Goal: Task Accomplishment & Management: Manage account settings

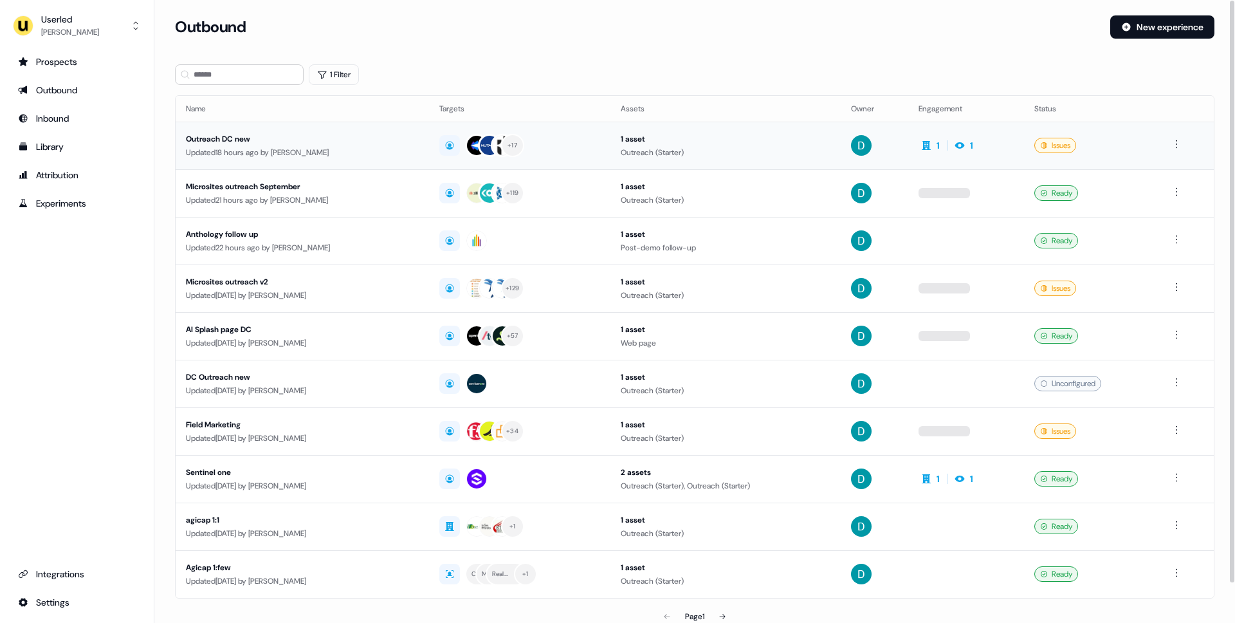
click at [318, 159] on td "Outreach DC new Updated 18 hours ago by [PERSON_NAME]" at bounding box center [302, 146] width 253 height 48
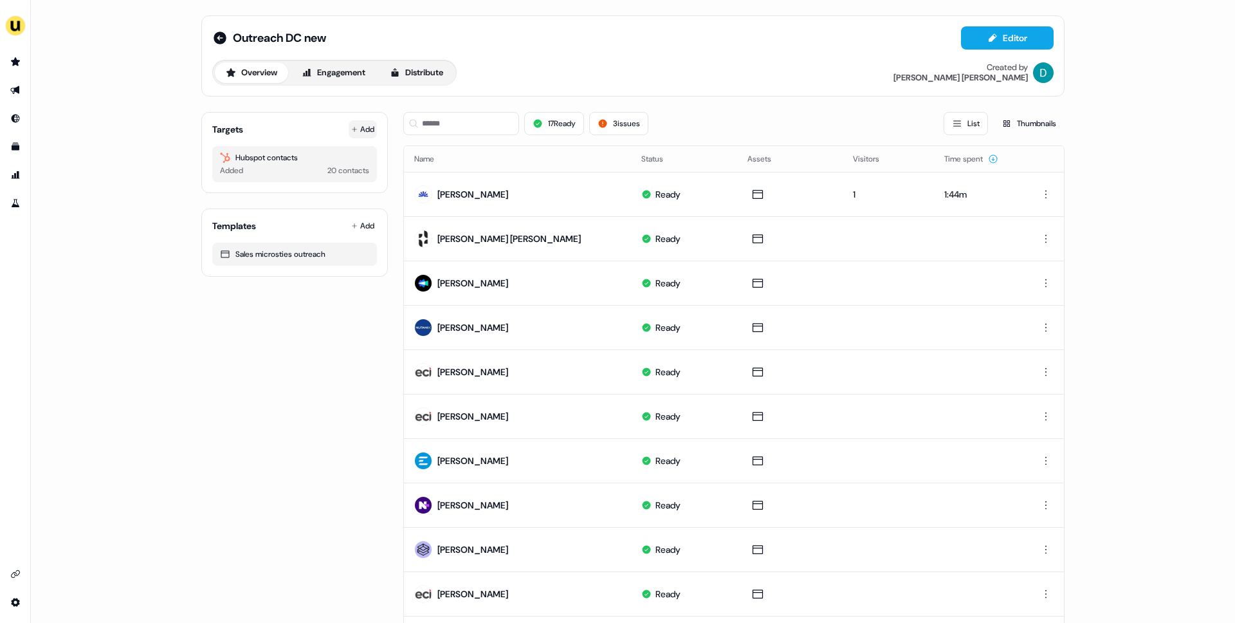
click at [369, 136] on button "Add" at bounding box center [363, 129] width 28 height 18
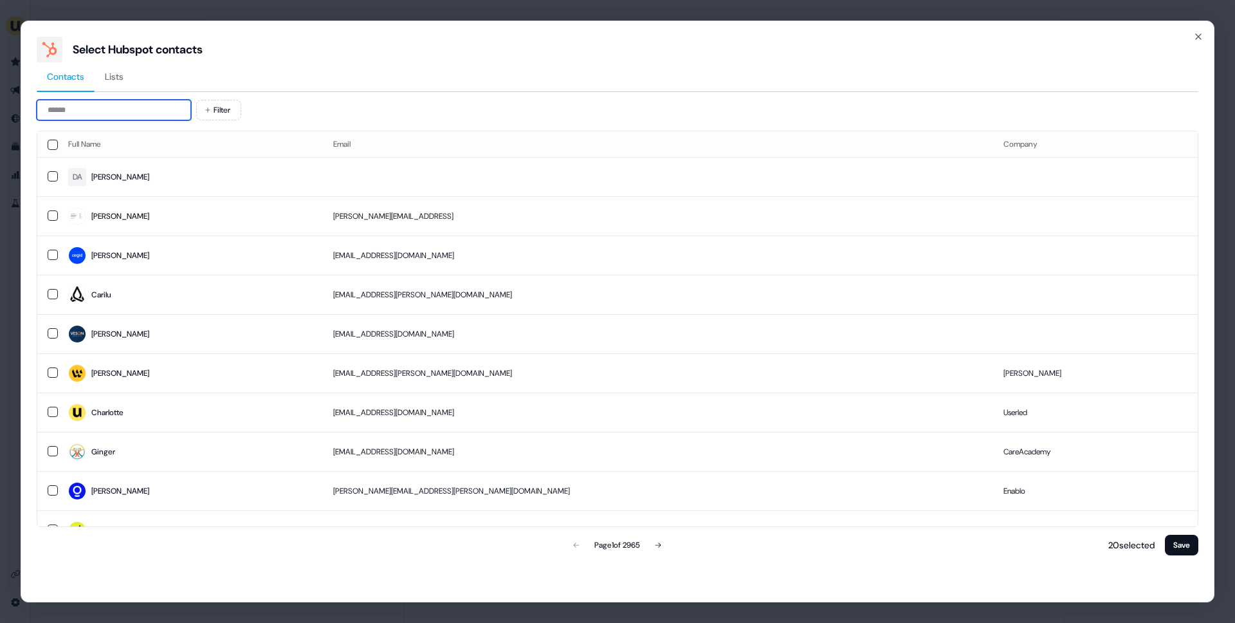
click at [106, 118] on input at bounding box center [114, 110] width 154 height 21
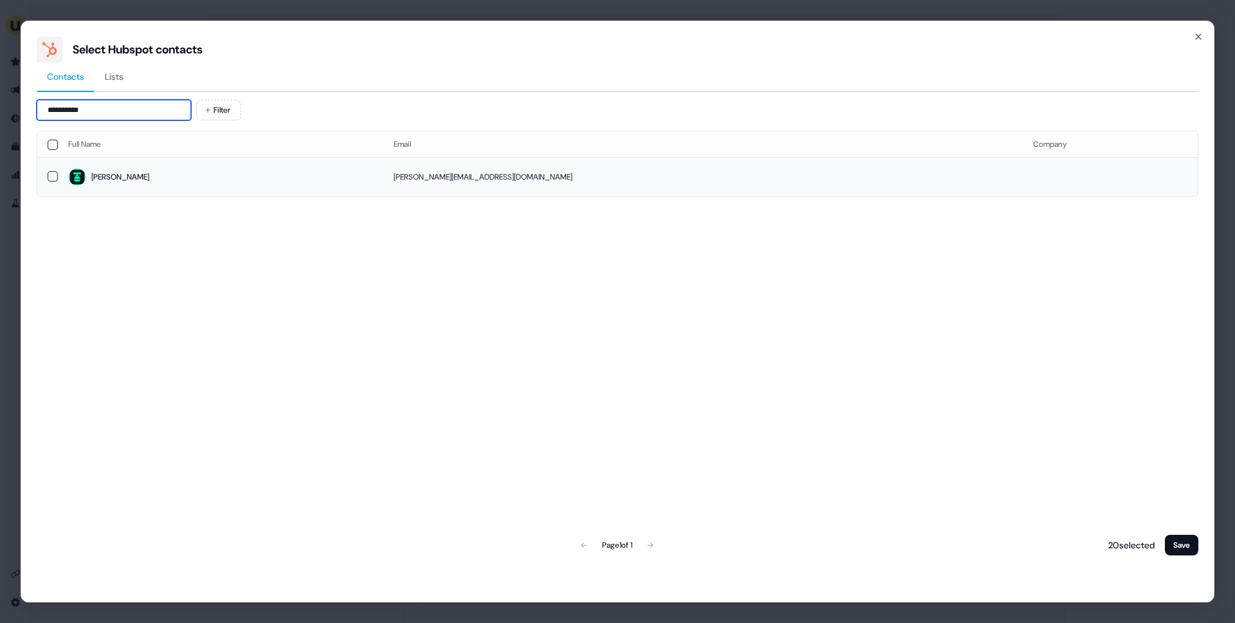
type input "**********"
click at [672, 159] on td "george@gorilla.co" at bounding box center [702, 176] width 639 height 39
click at [1175, 550] on button "Save" at bounding box center [1181, 545] width 33 height 21
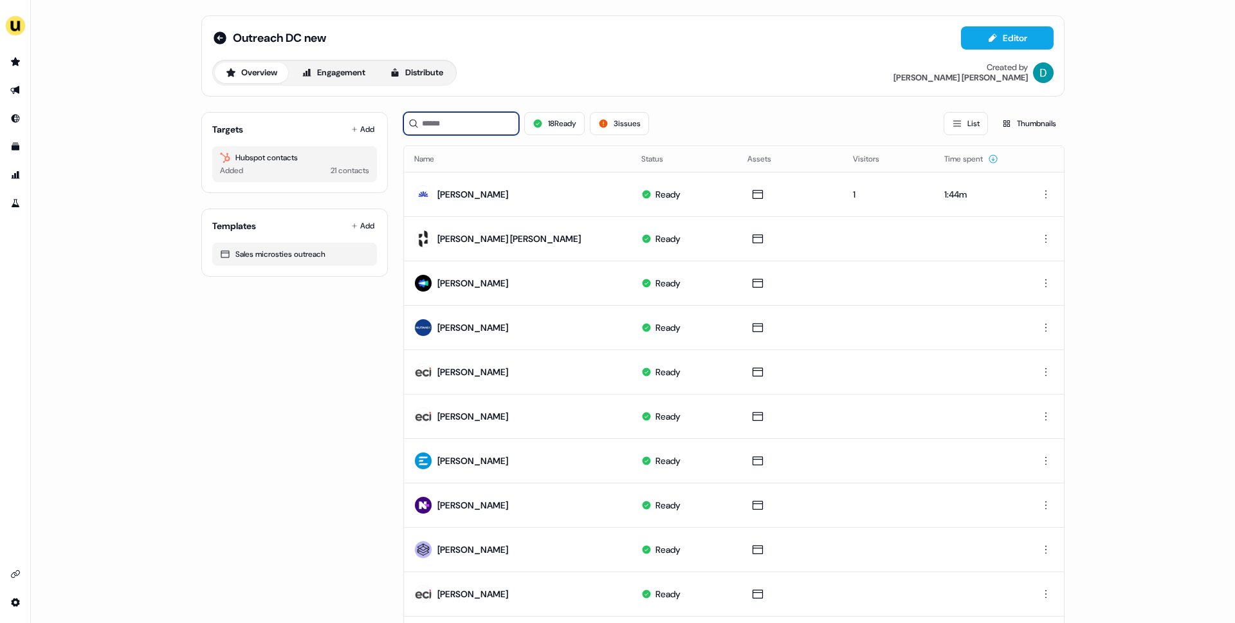
click at [483, 124] on input at bounding box center [461, 123] width 116 height 23
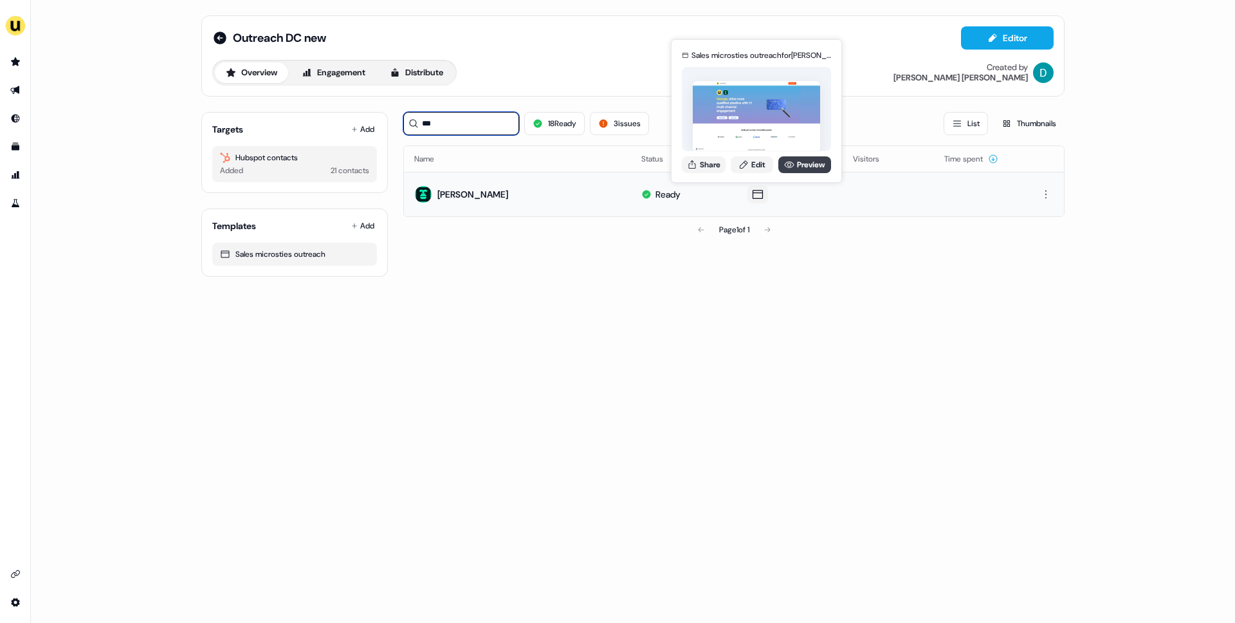
type input "***"
click at [791, 163] on icon at bounding box center [789, 165] width 10 height 10
click at [715, 165] on button "Share" at bounding box center [704, 164] width 44 height 17
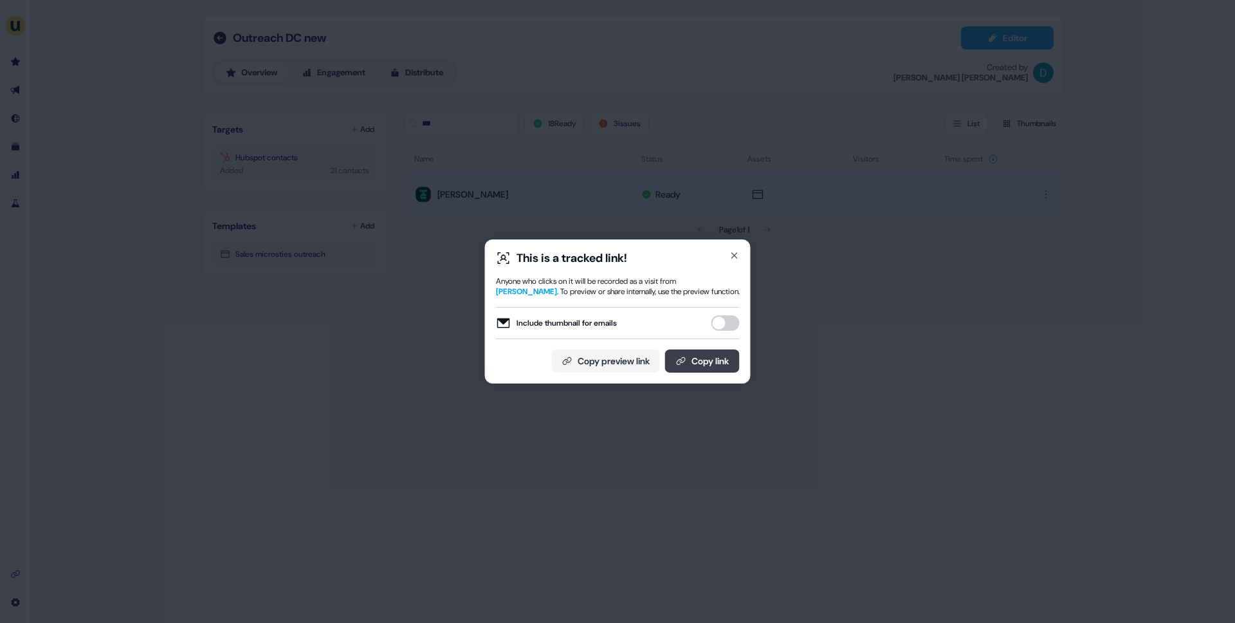
click at [733, 354] on button "Copy link" at bounding box center [702, 360] width 75 height 23
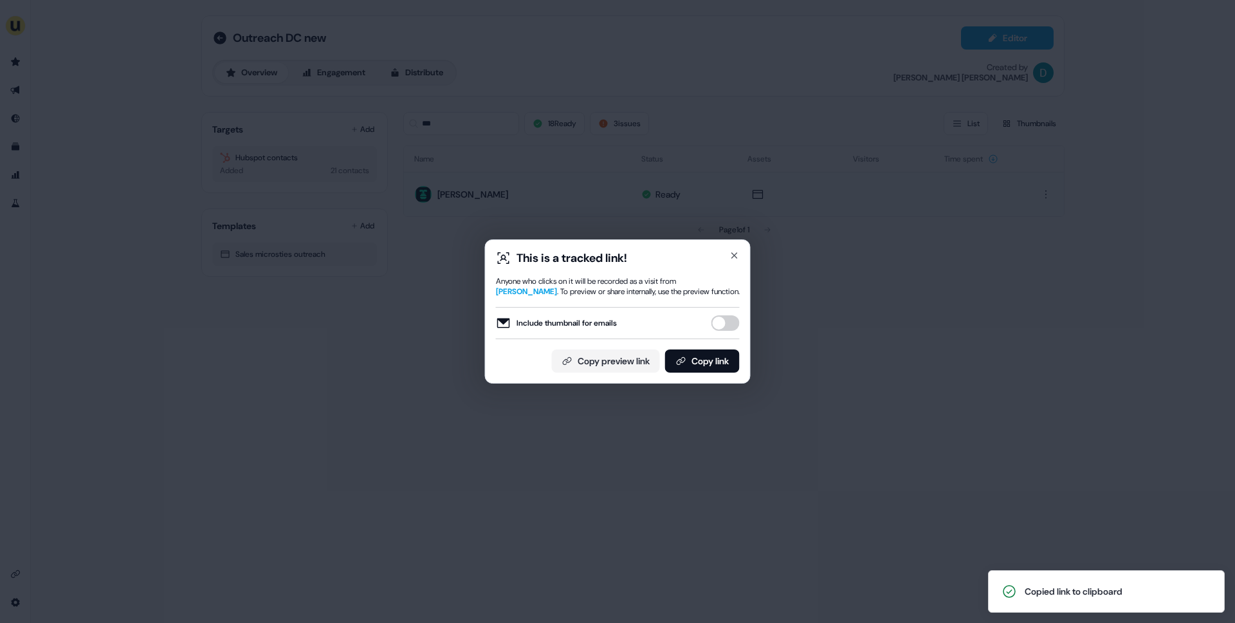
click at [740, 245] on div "This is a tracked link! Anyone who clicks on it will be recorded as a visit fro…" at bounding box center [618, 311] width 266 height 144
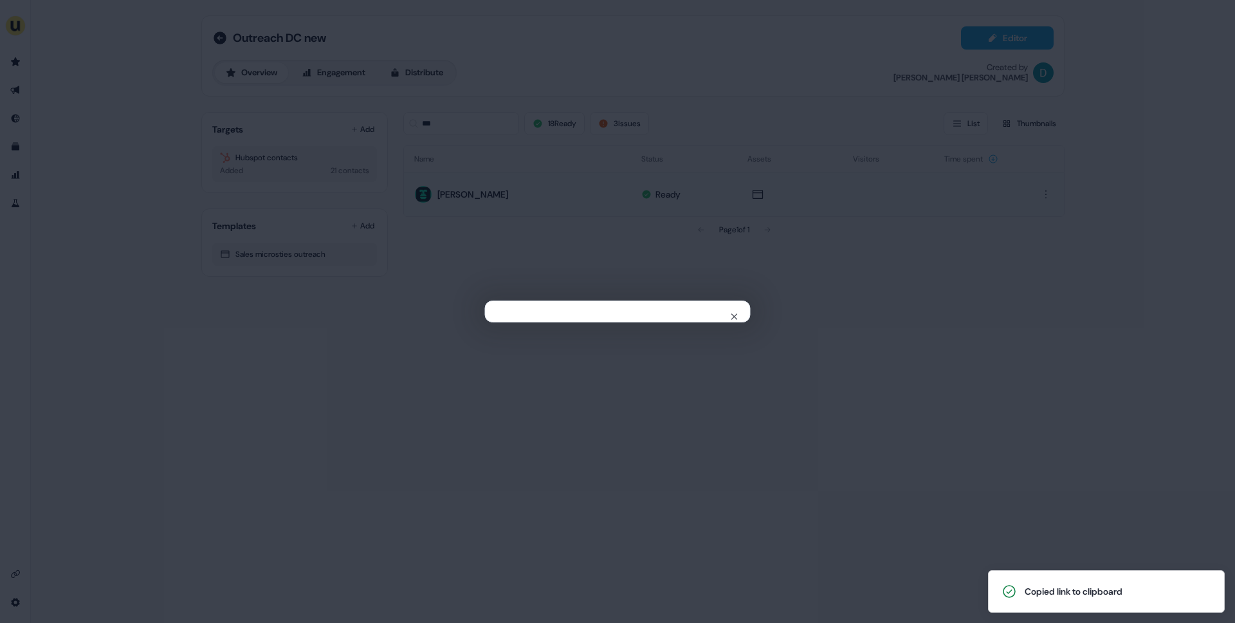
click at [827, 382] on div "Close" at bounding box center [617, 311] width 1235 height 623
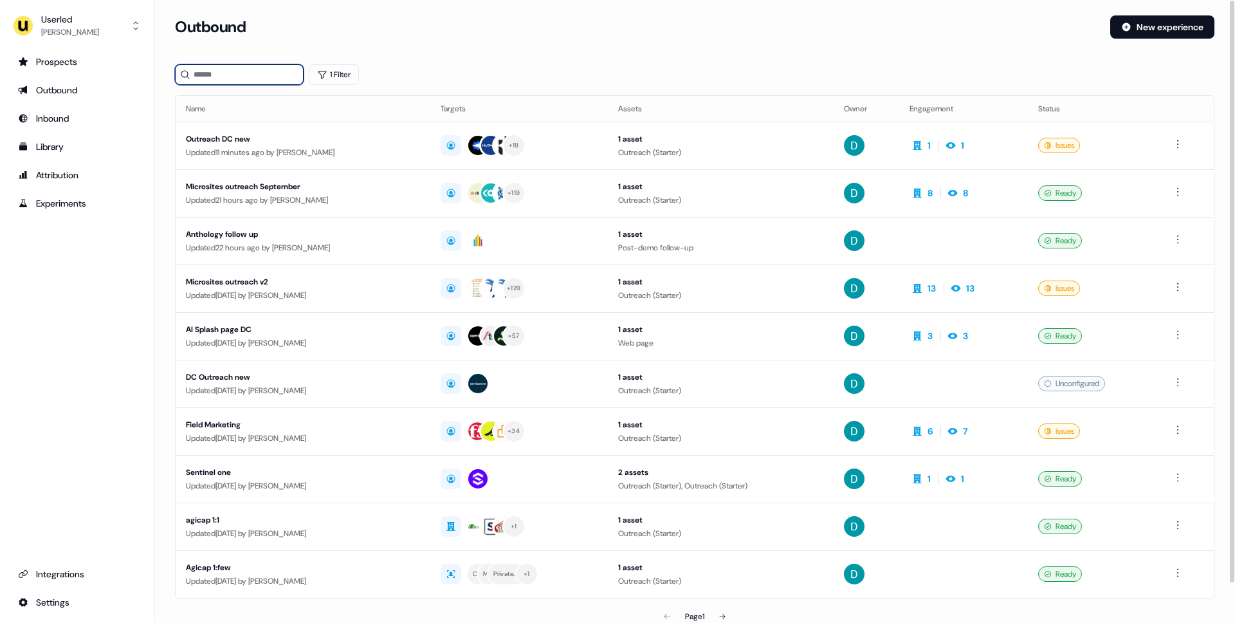
click at [245, 70] on input at bounding box center [239, 74] width 129 height 21
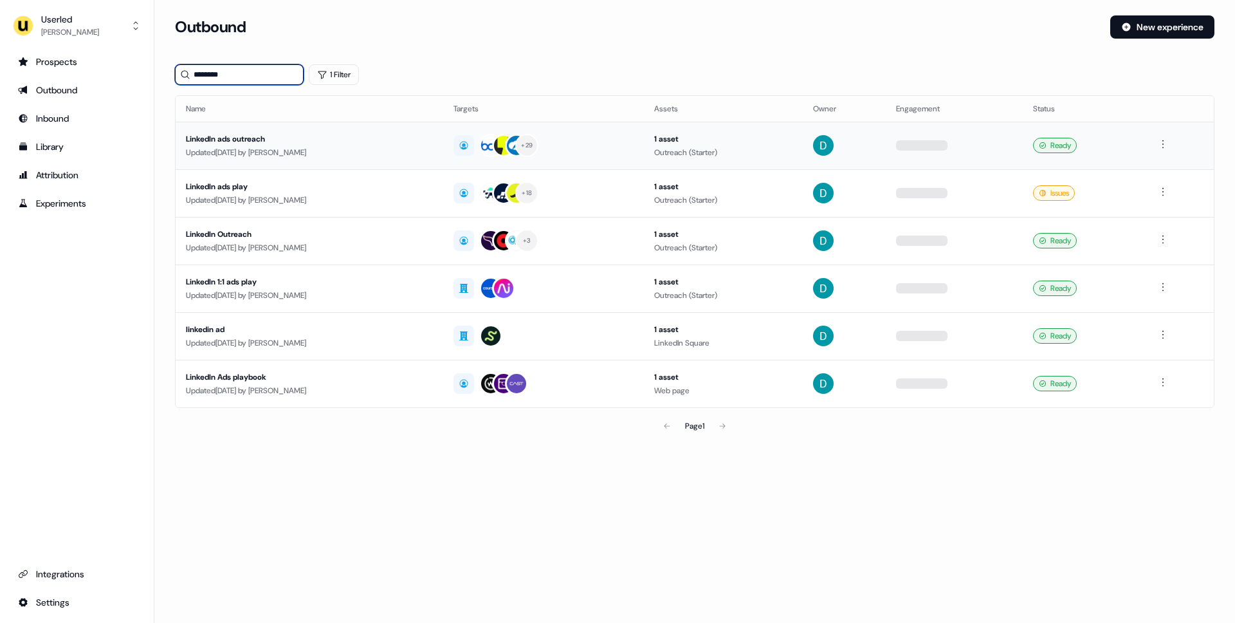
type input "********"
click at [285, 142] on div "LinkedIn ads outreach" at bounding box center [309, 139] width 247 height 13
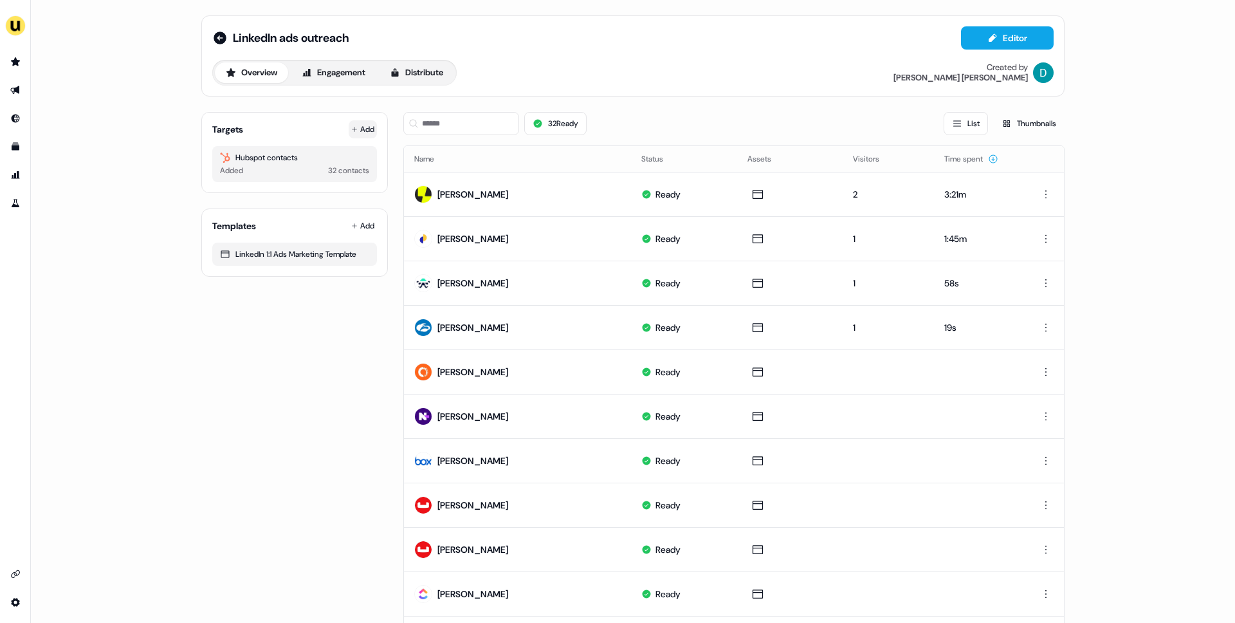
click at [360, 127] on button "Add" at bounding box center [363, 129] width 28 height 18
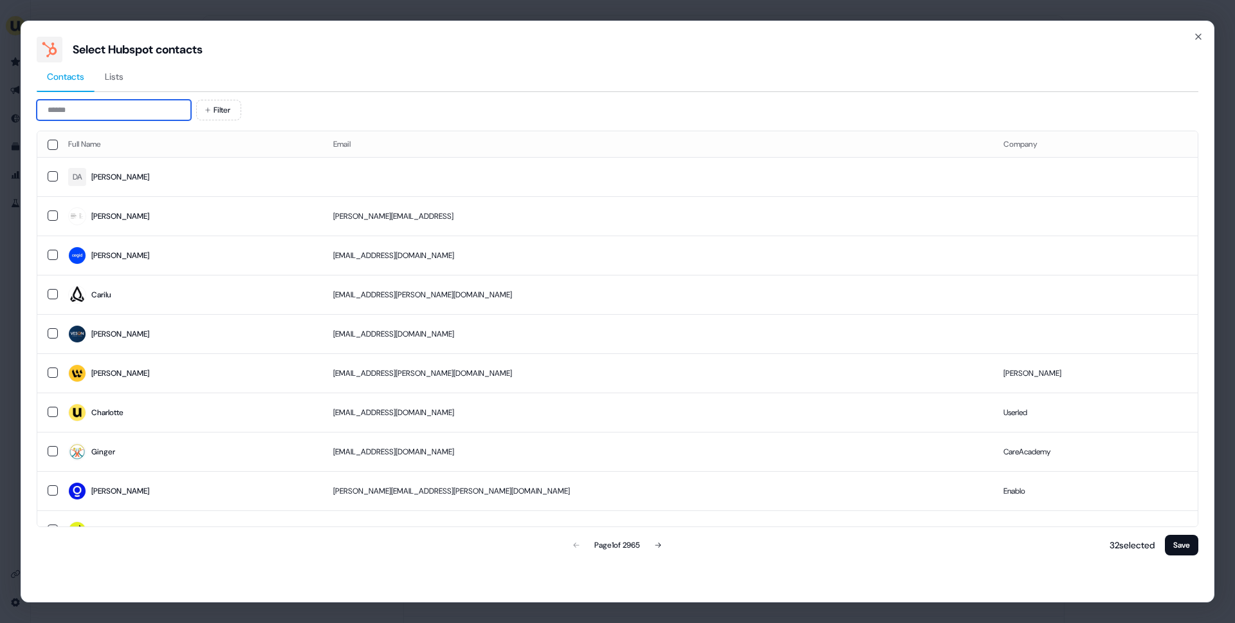
click at [109, 104] on input at bounding box center [114, 110] width 154 height 21
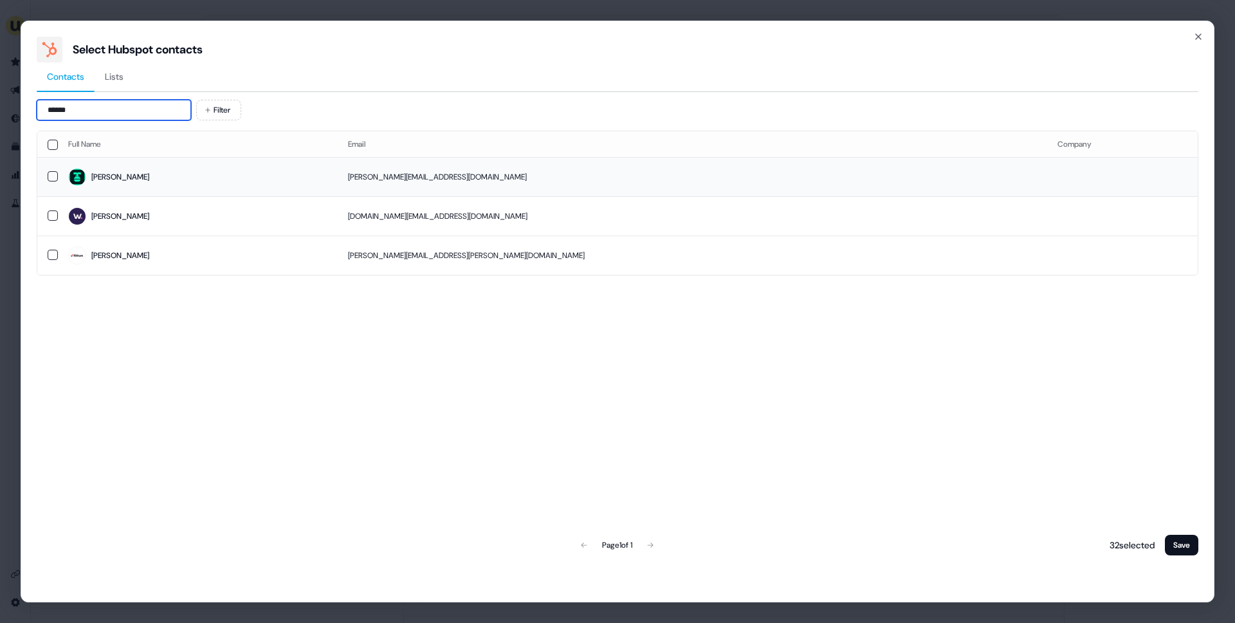
type input "*****"
click at [134, 174] on span "Benny" at bounding box center [197, 177] width 259 height 18
click at [1191, 549] on button "Save" at bounding box center [1181, 545] width 33 height 21
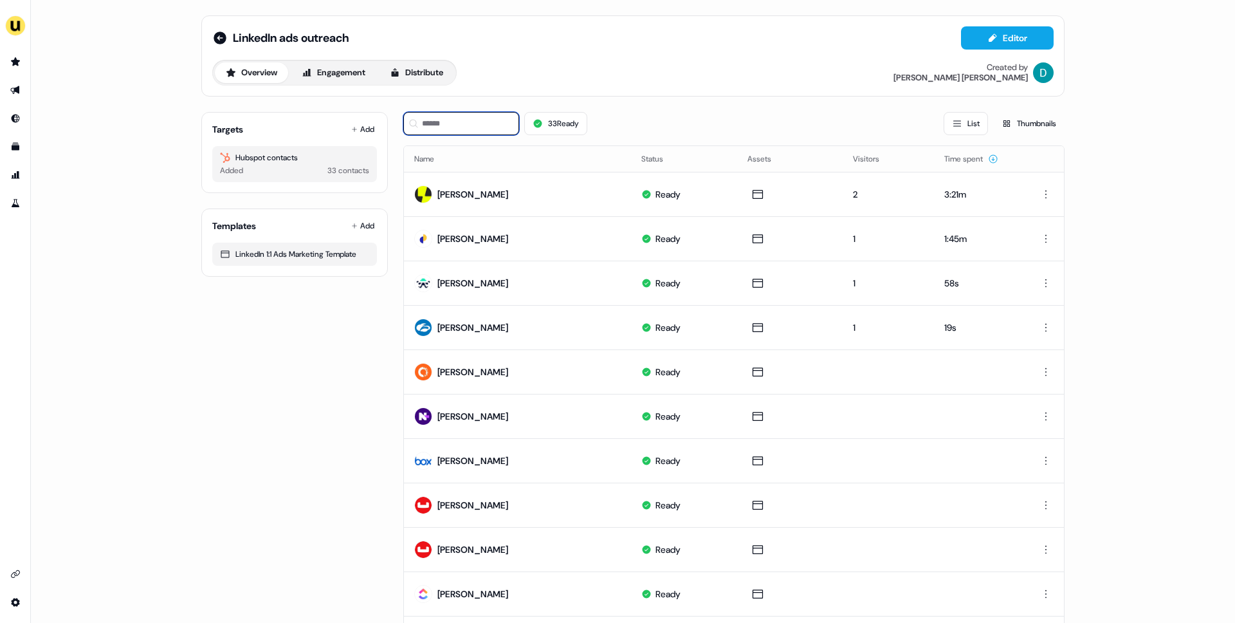
click at [475, 117] on input at bounding box center [461, 123] width 116 height 23
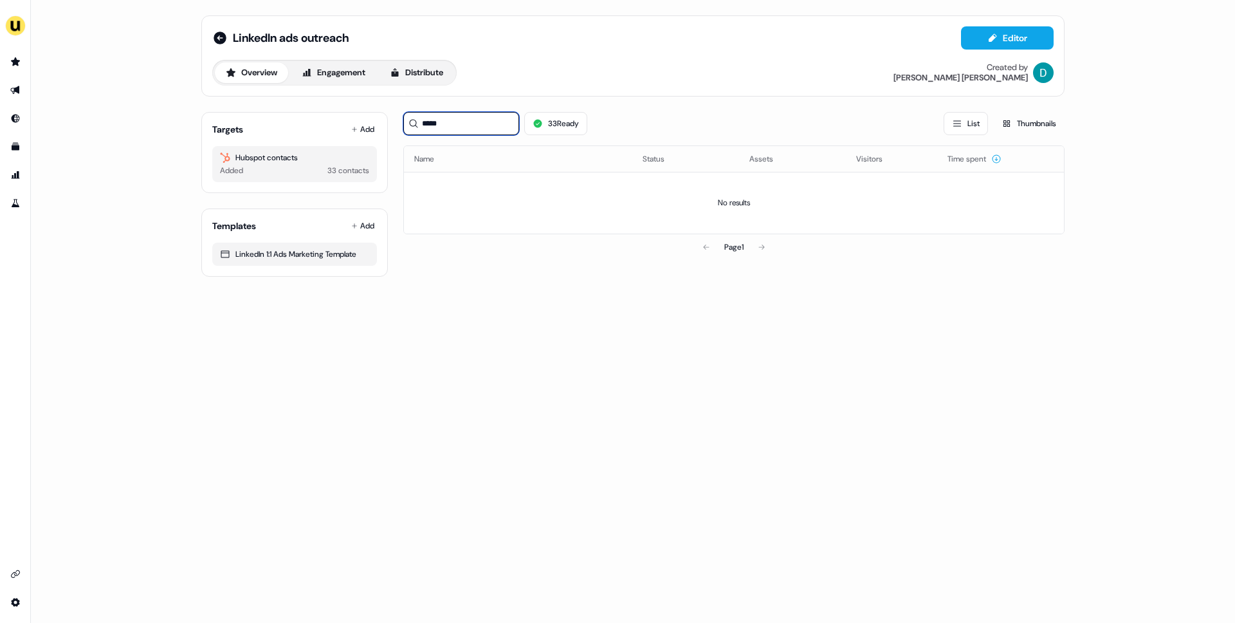
type input "******"
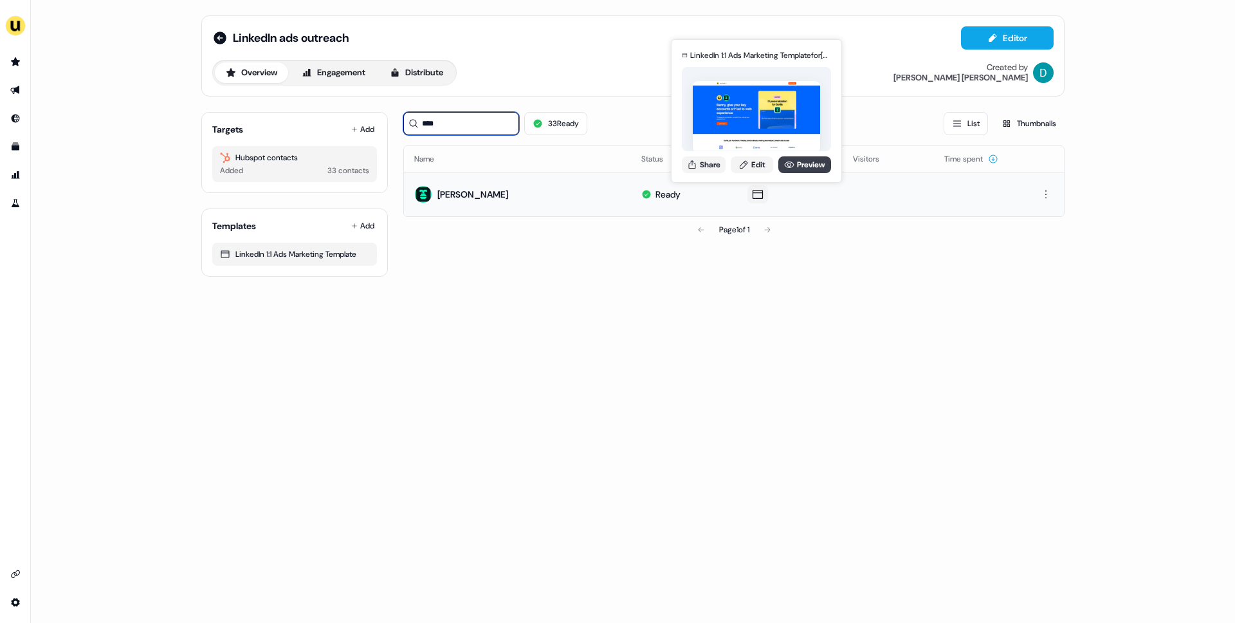
type input "****"
click at [797, 167] on link "Preview" at bounding box center [804, 164] width 53 height 17
click at [751, 165] on link "Edit" at bounding box center [752, 164] width 42 height 17
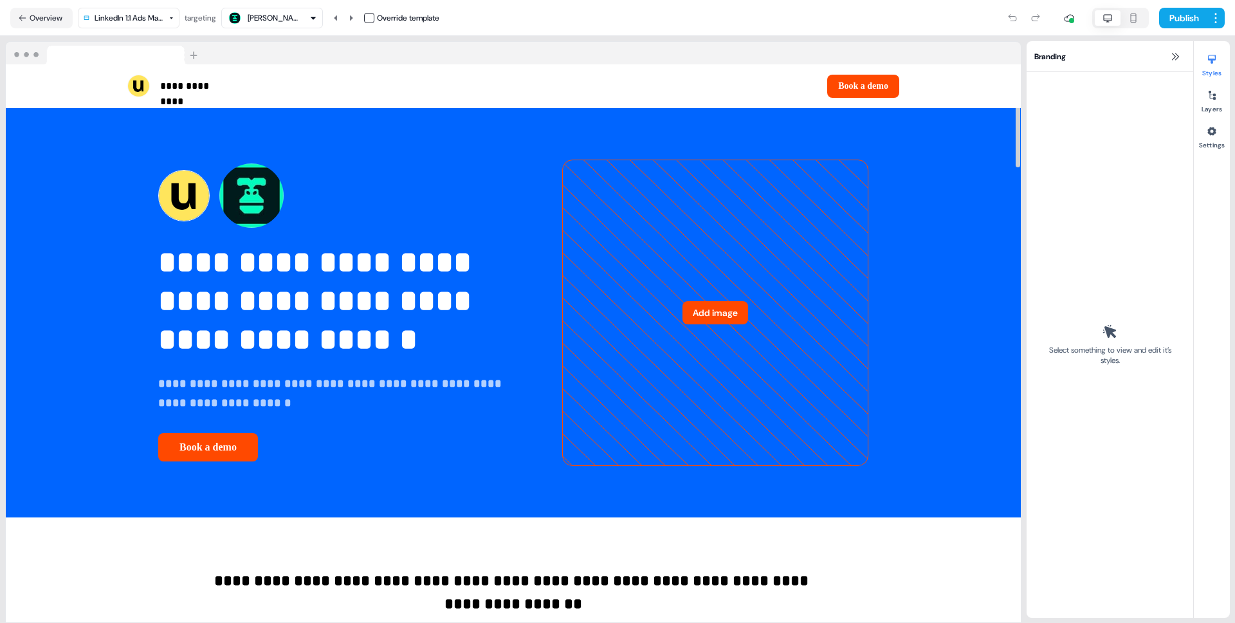
click at [365, 14] on div "Benny Hermans Override template" at bounding box center [330, 18] width 218 height 21
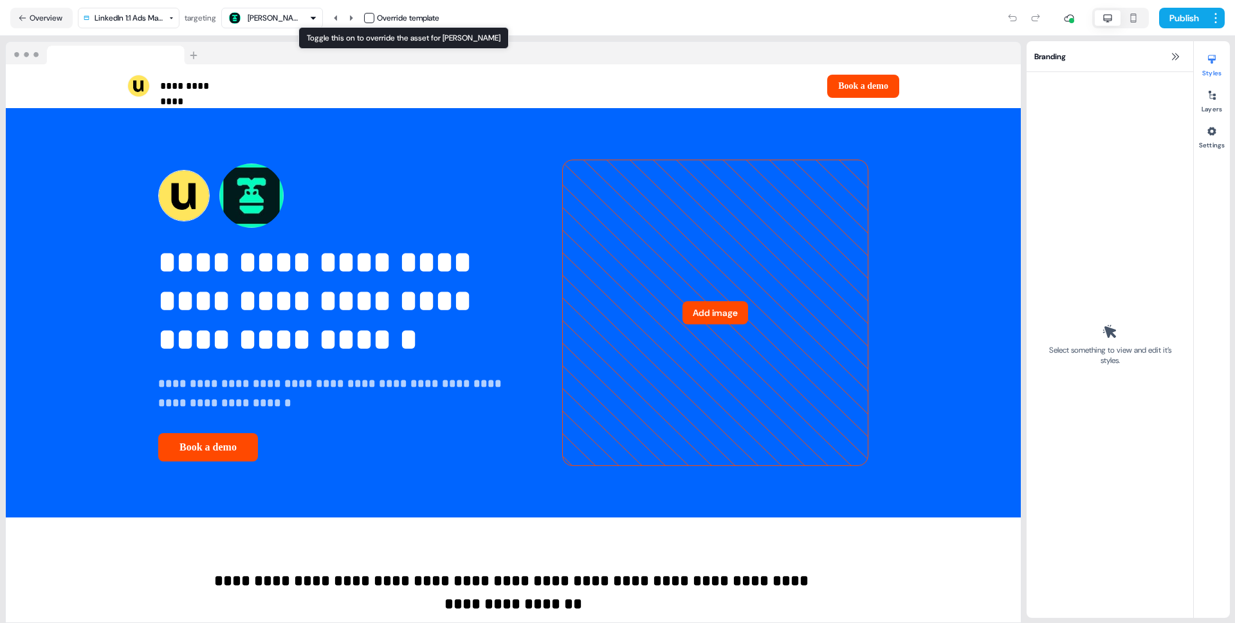
click at [369, 14] on button "button" at bounding box center [369, 18] width 10 height 10
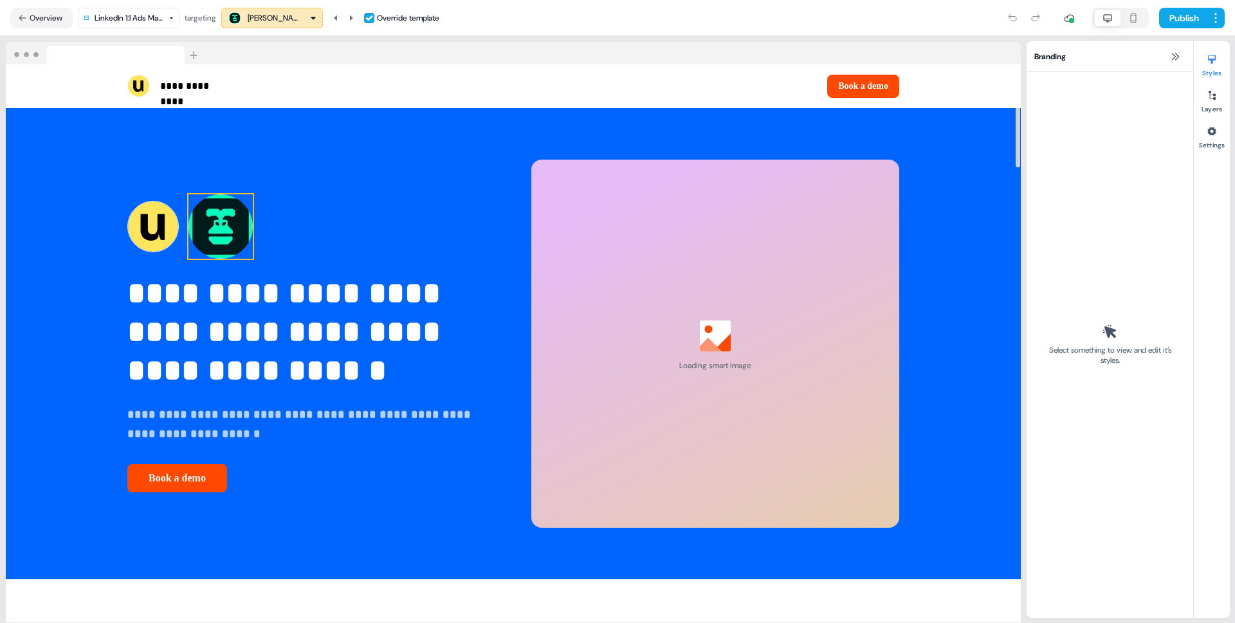
click at [240, 211] on img at bounding box center [220, 226] width 64 height 64
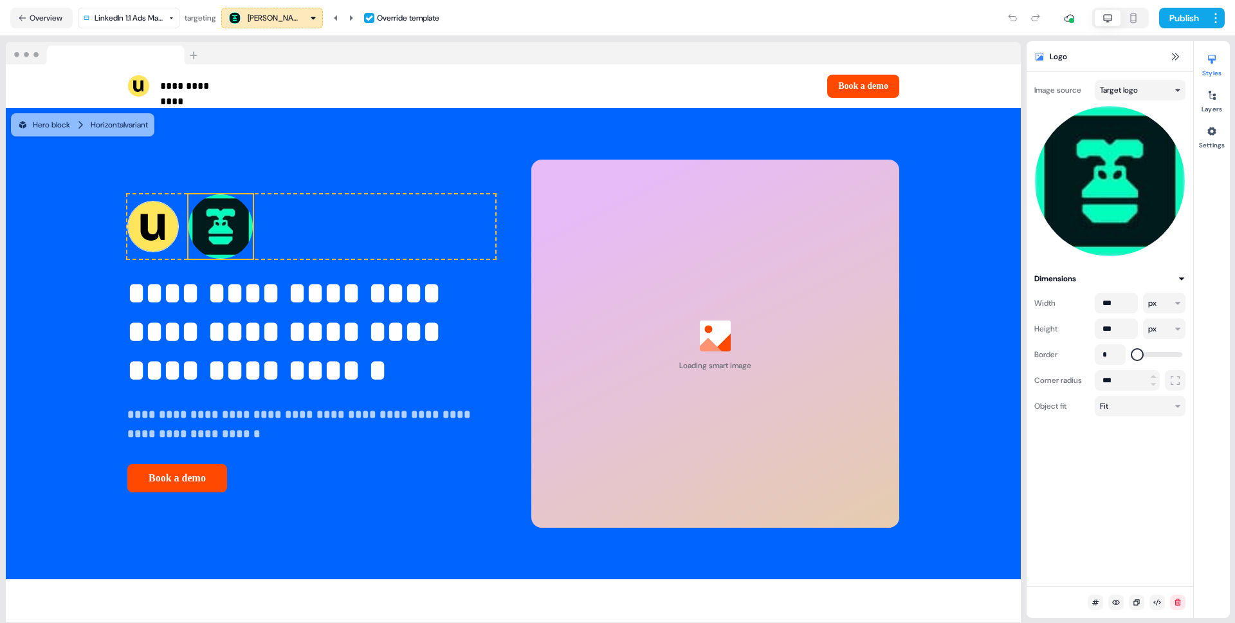
click at [1151, 94] on html "**********" at bounding box center [617, 311] width 1235 height 623
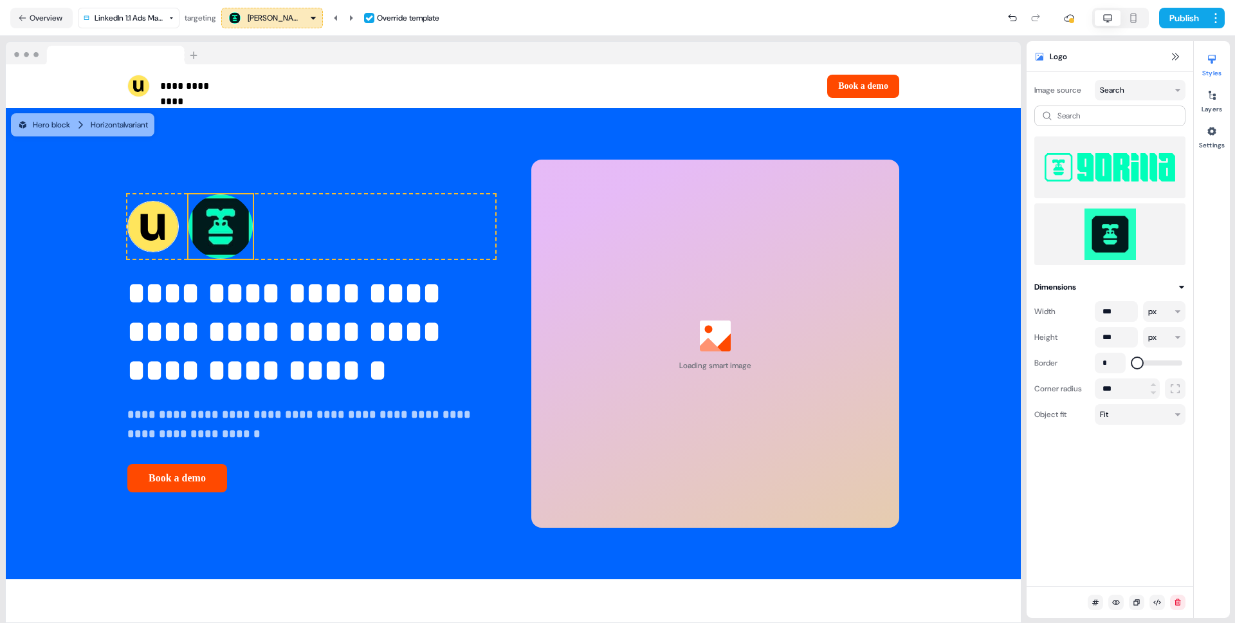
click at [1106, 224] on img at bounding box center [1110, 233] width 131 height 51
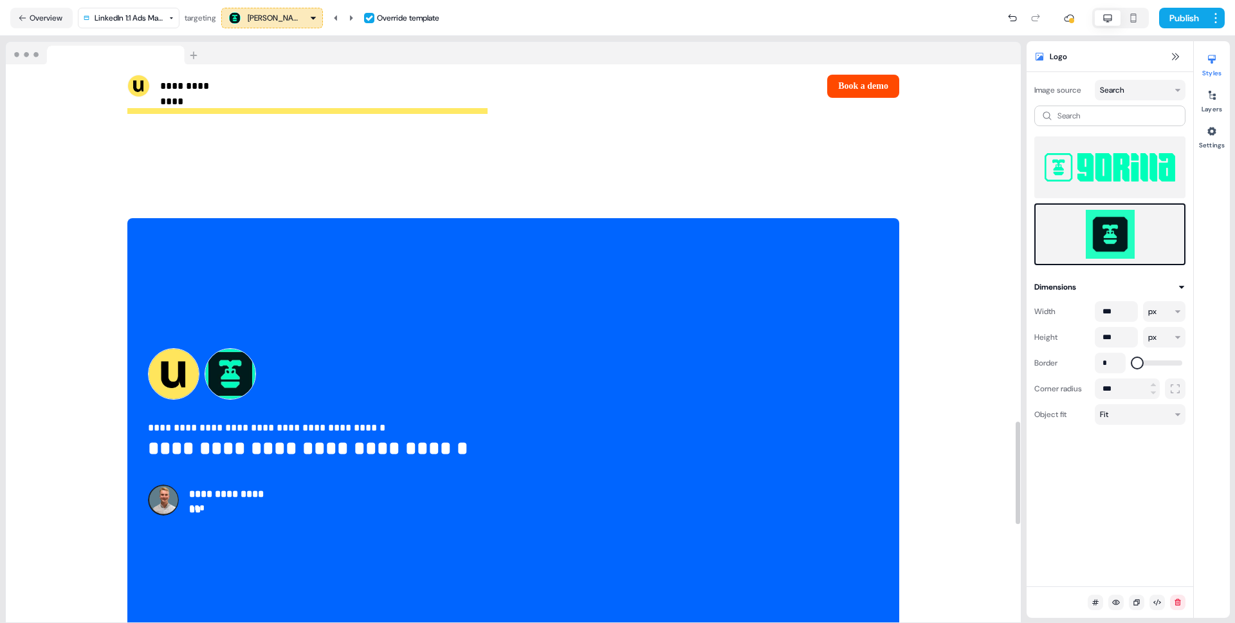
scroll to position [2479, 0]
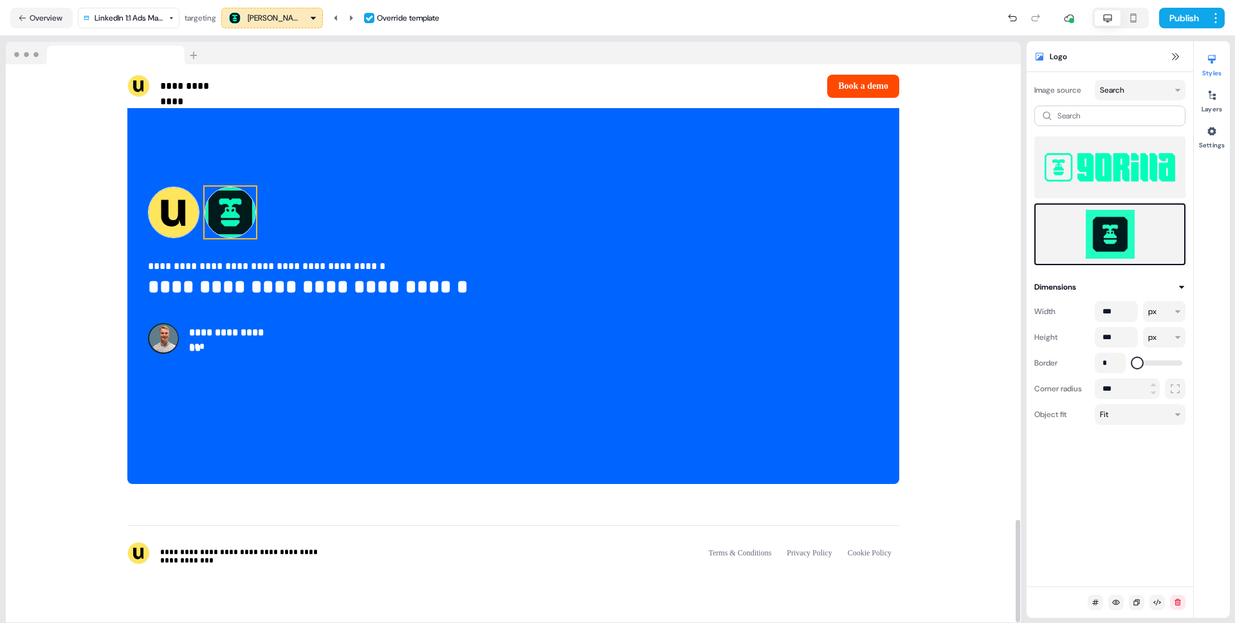
click at [243, 220] on img at bounding box center [230, 212] width 51 height 51
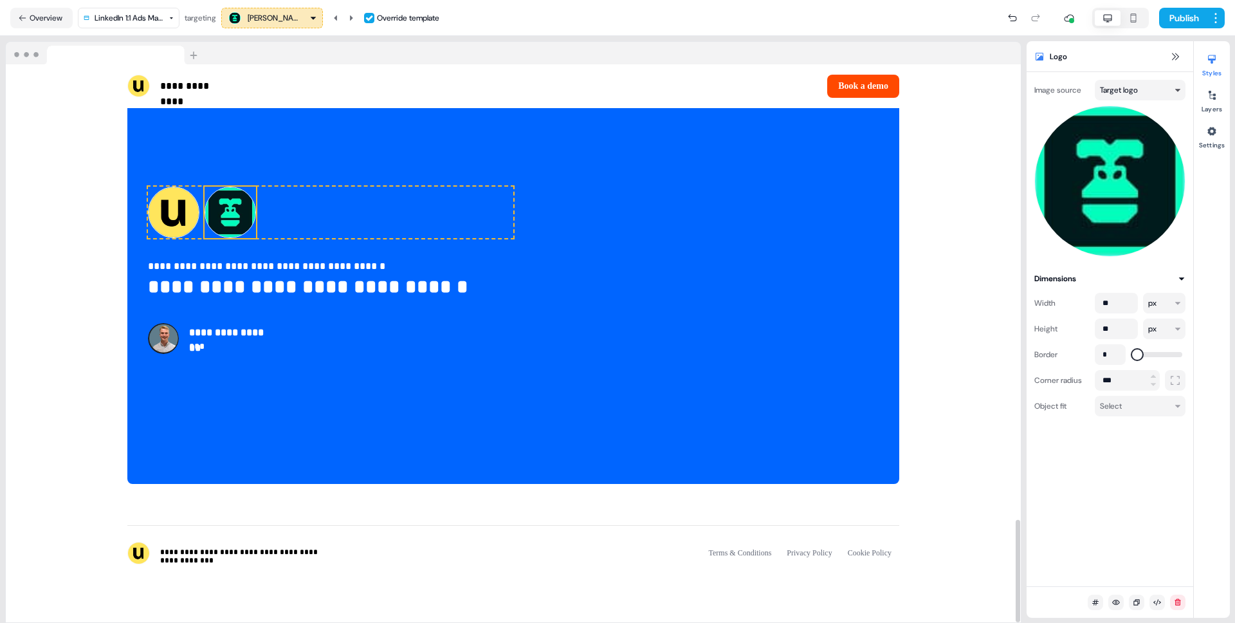
click at [1125, 88] on html "**********" at bounding box center [617, 311] width 1235 height 623
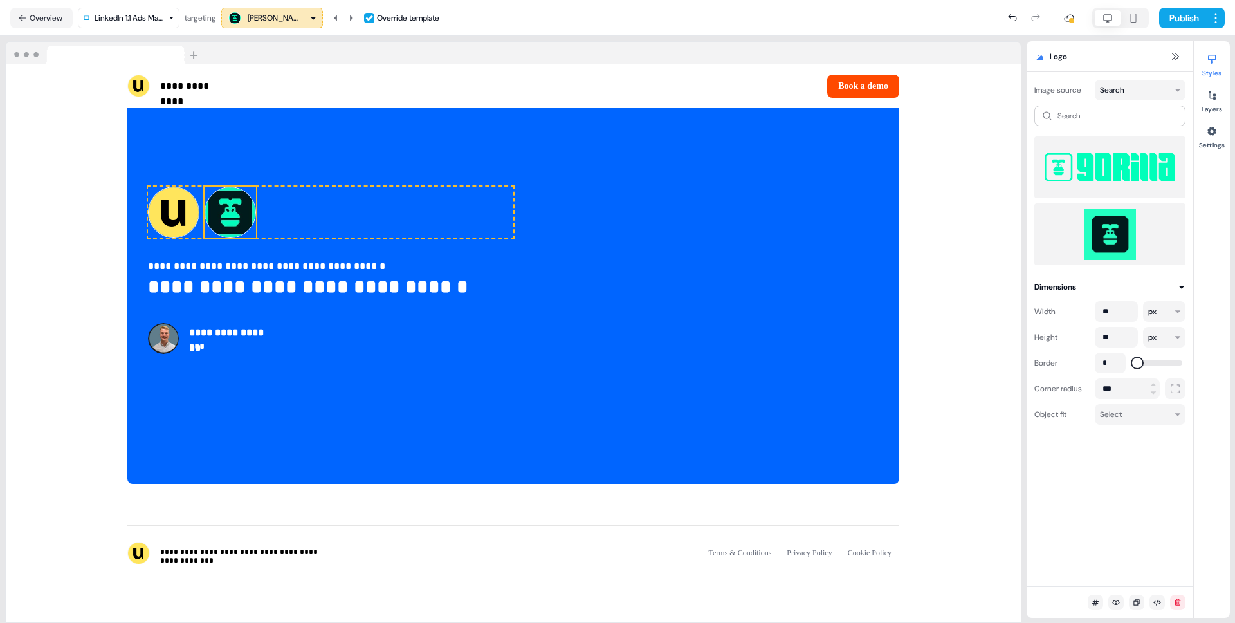
click at [1091, 239] on img at bounding box center [1110, 233] width 131 height 51
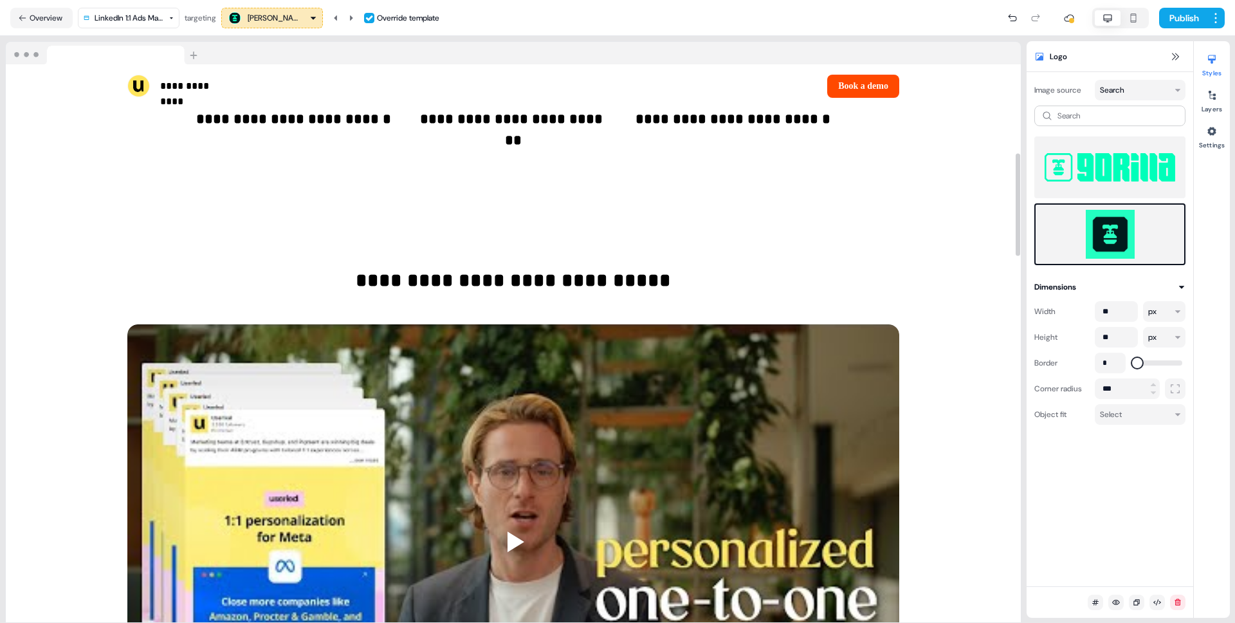
scroll to position [0, 0]
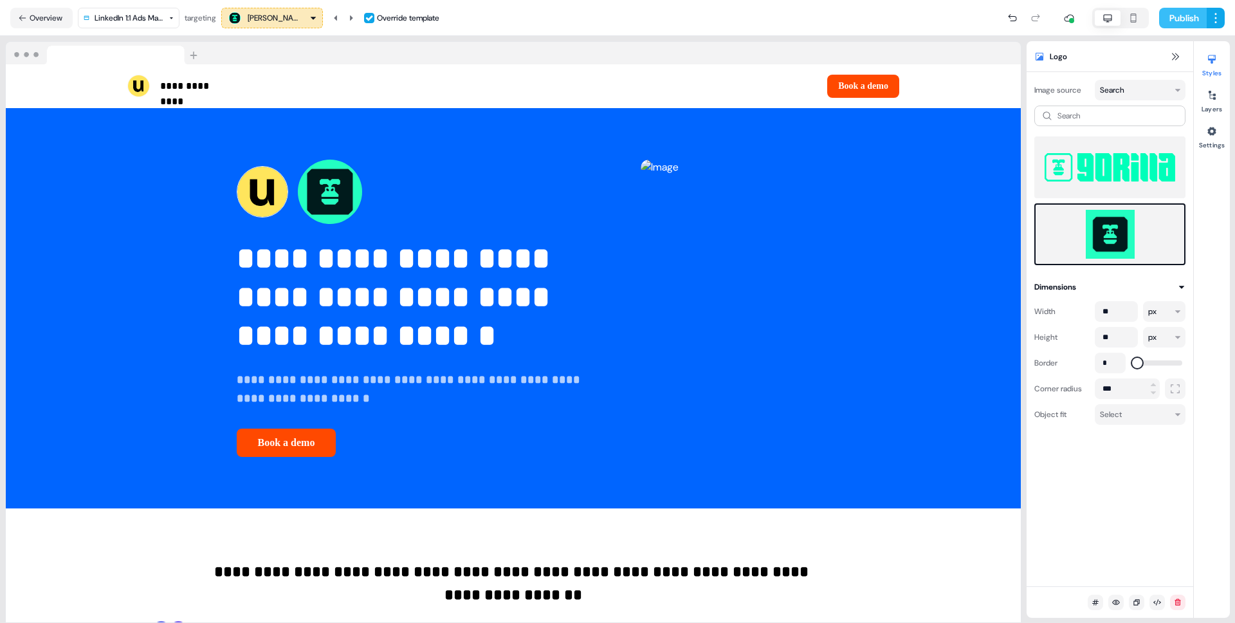
click at [1190, 10] on button "Publish" at bounding box center [1183, 18] width 48 height 21
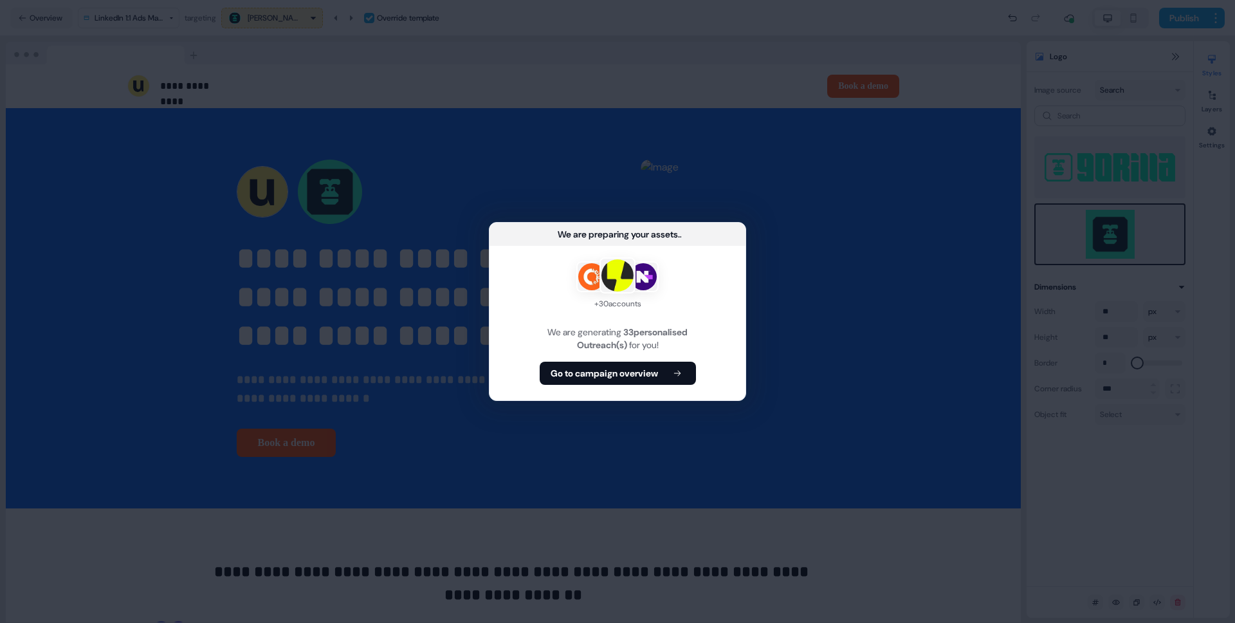
click at [624, 387] on div "+ 30 accounts We are generating 33 personalised Outreach(s) for you! Go to camp…" at bounding box center [618, 323] width 256 height 154
click at [626, 378] on b "Go to campaign overview" at bounding box center [604, 373] width 107 height 13
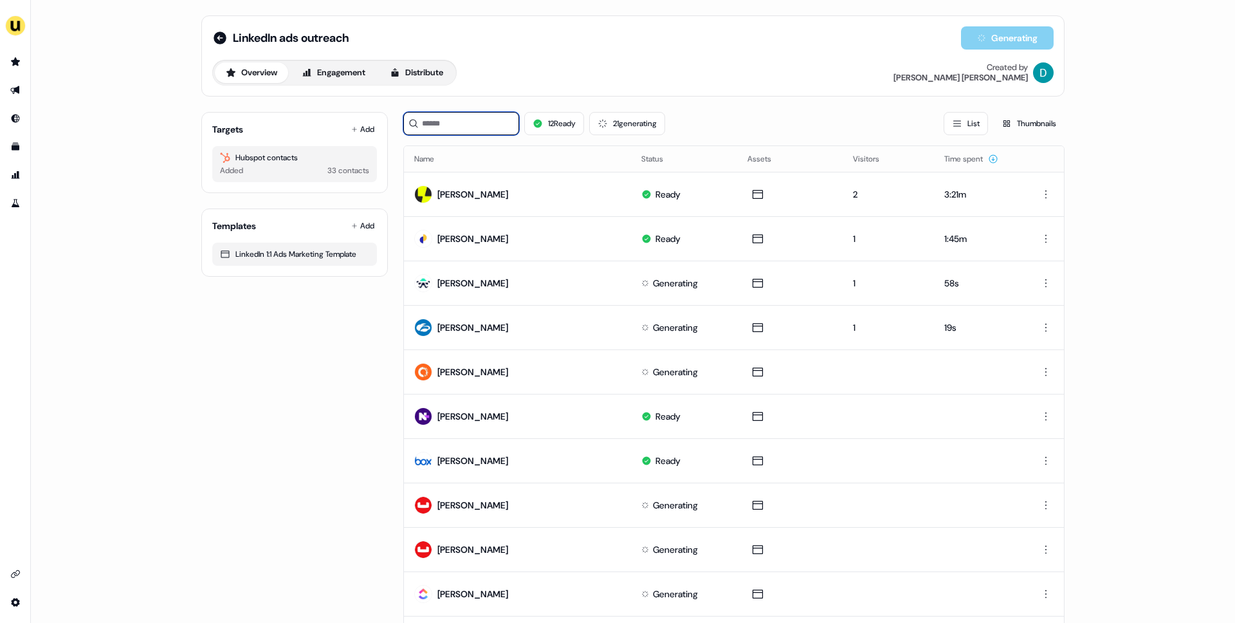
click at [480, 112] on input at bounding box center [461, 123] width 116 height 23
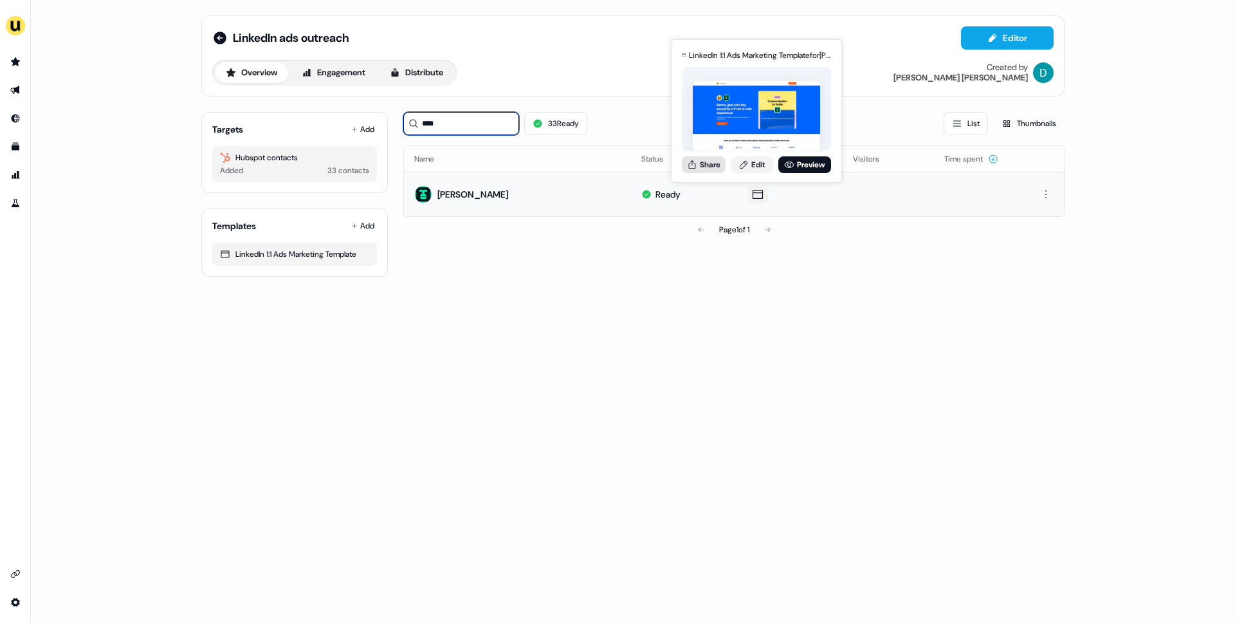
type input "****"
click at [714, 169] on button "Share" at bounding box center [704, 164] width 44 height 17
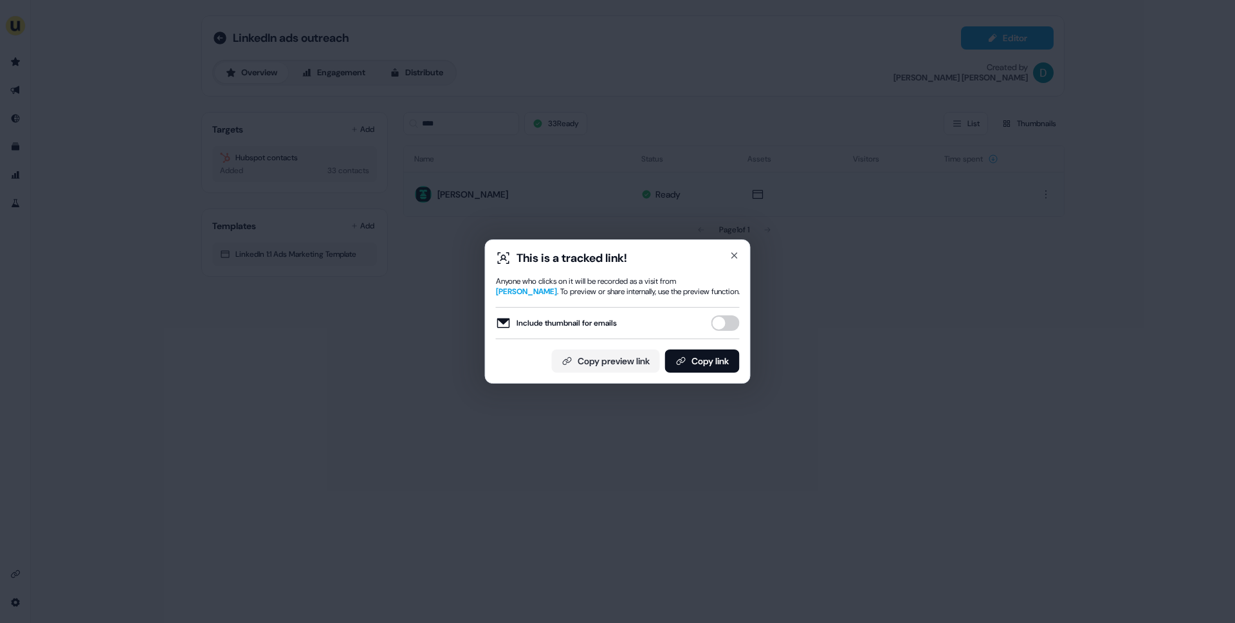
click at [726, 319] on button "Include thumbnail for emails" at bounding box center [726, 322] width 28 height 15
click at [722, 355] on button "Copy link" at bounding box center [702, 360] width 75 height 23
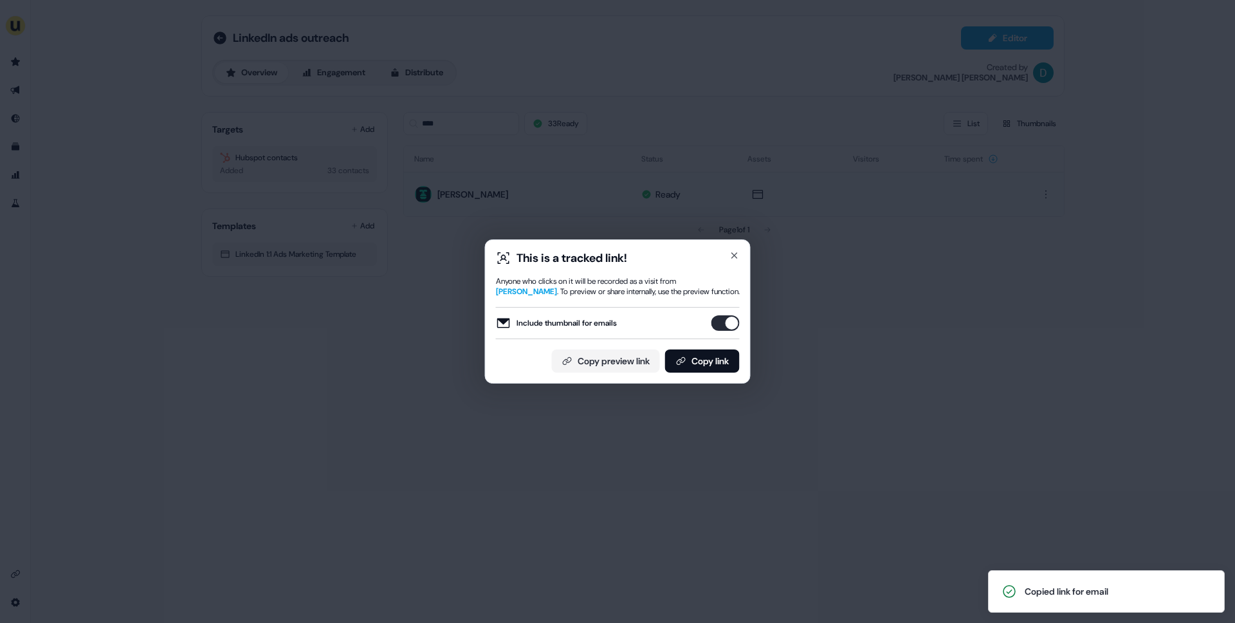
click at [768, 121] on div "This is a tracked link! Anyone who clicks on it will be recorded as a visit fro…" at bounding box center [617, 311] width 1235 height 623
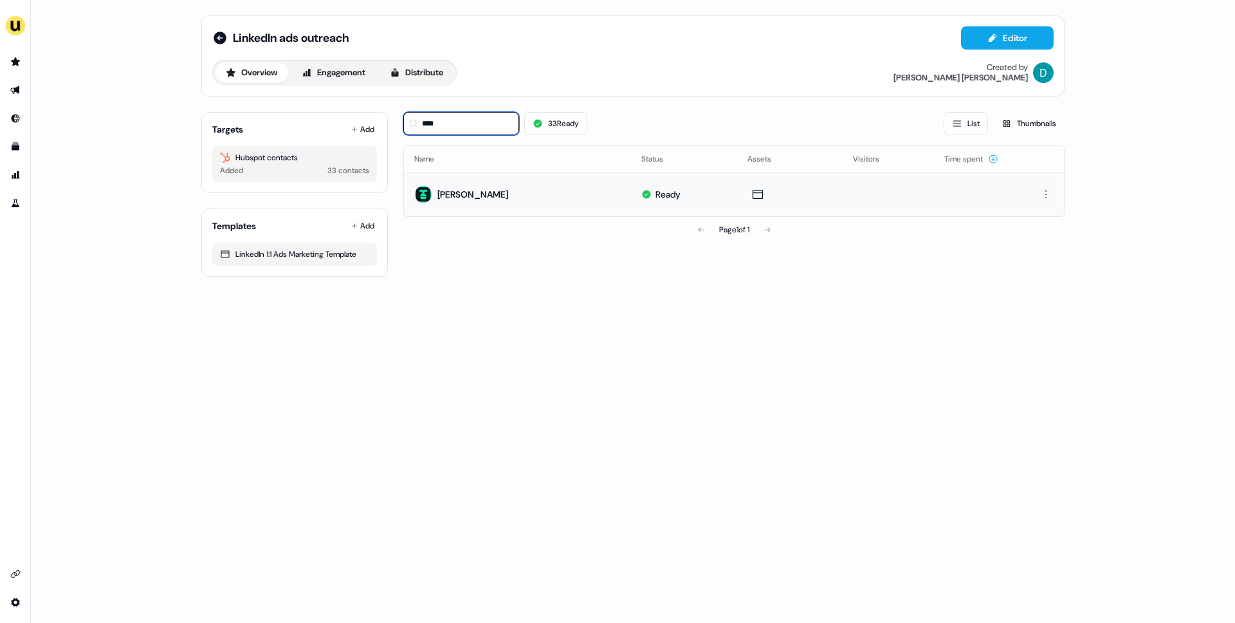
click at [473, 131] on input "****" at bounding box center [461, 123] width 116 height 23
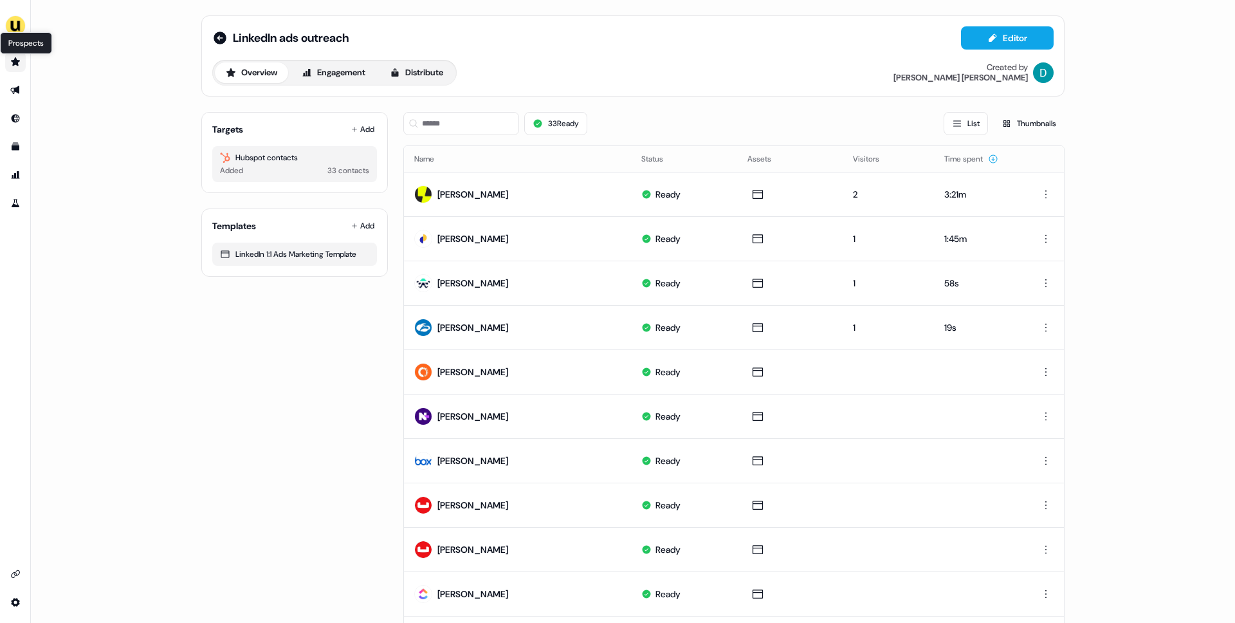
click at [17, 60] on icon "Go to prospects" at bounding box center [15, 61] width 9 height 8
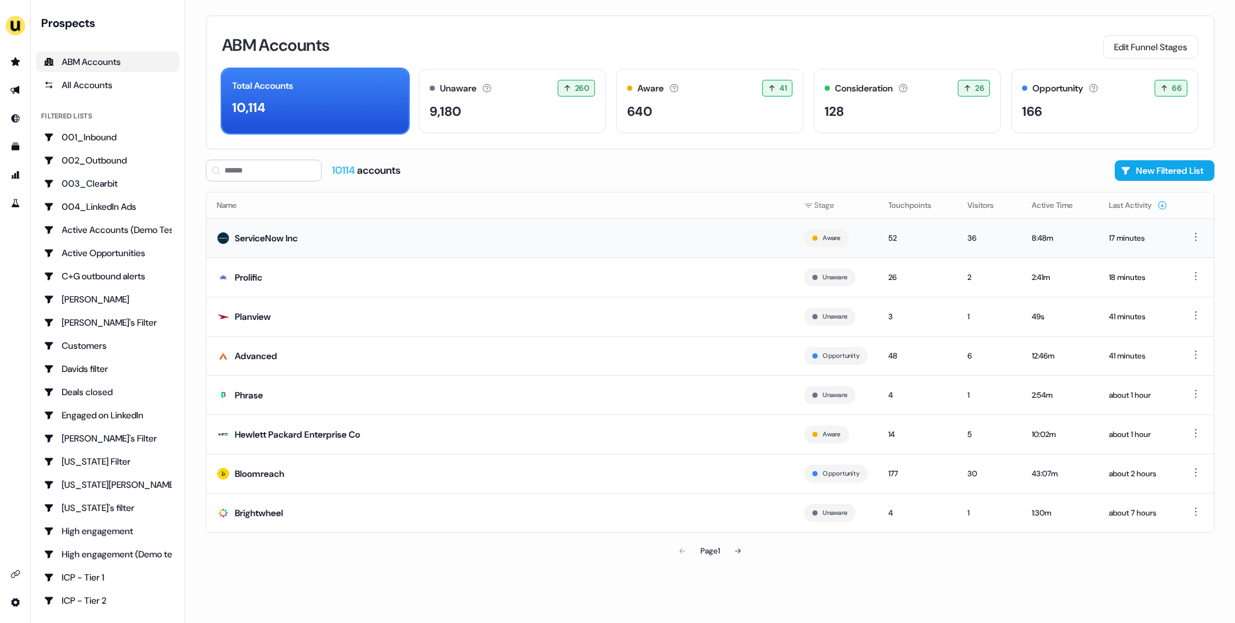
click at [354, 254] on td "ServiceNow Inc" at bounding box center [500, 237] width 587 height 39
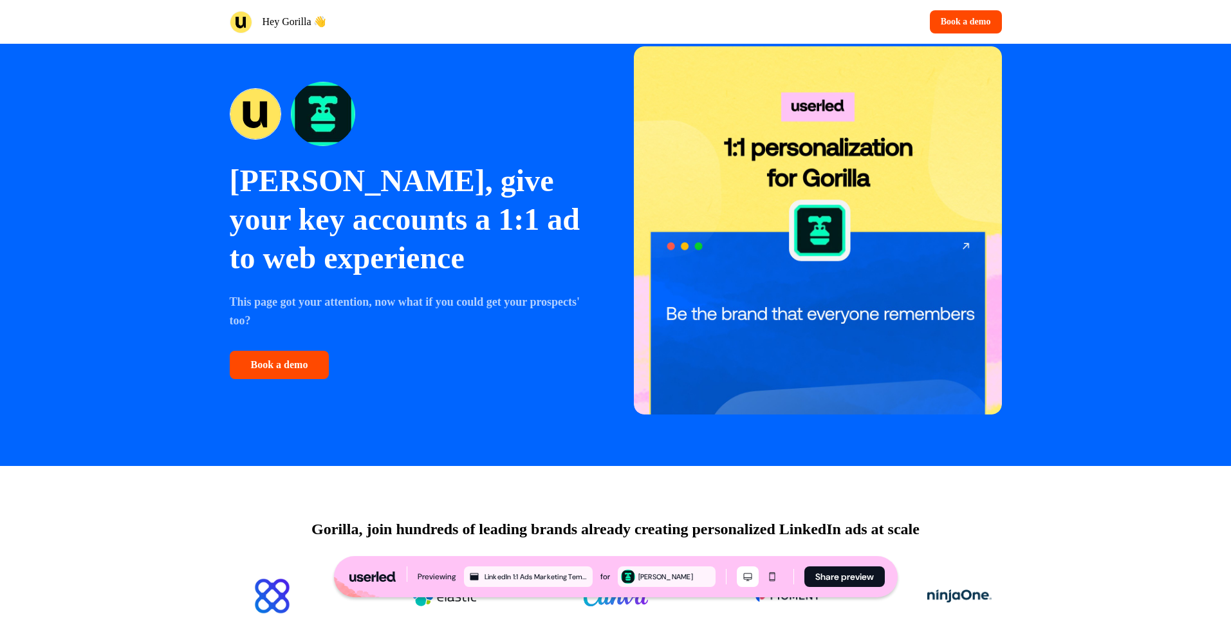
scroll to position [64, 0]
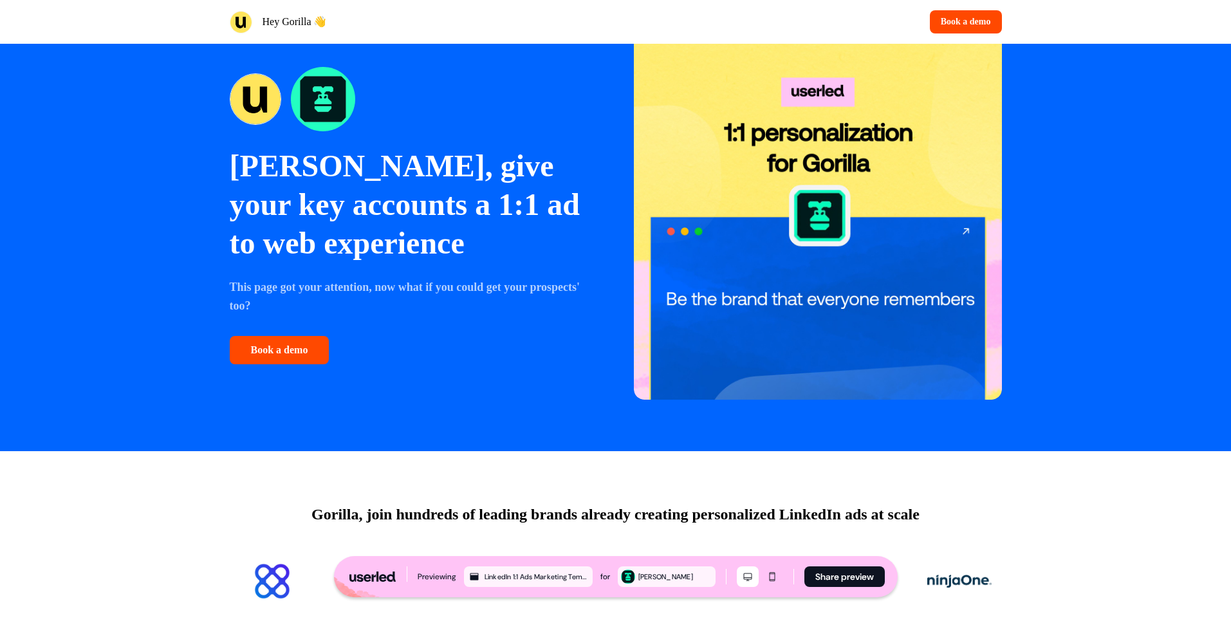
scroll to position [64, 0]
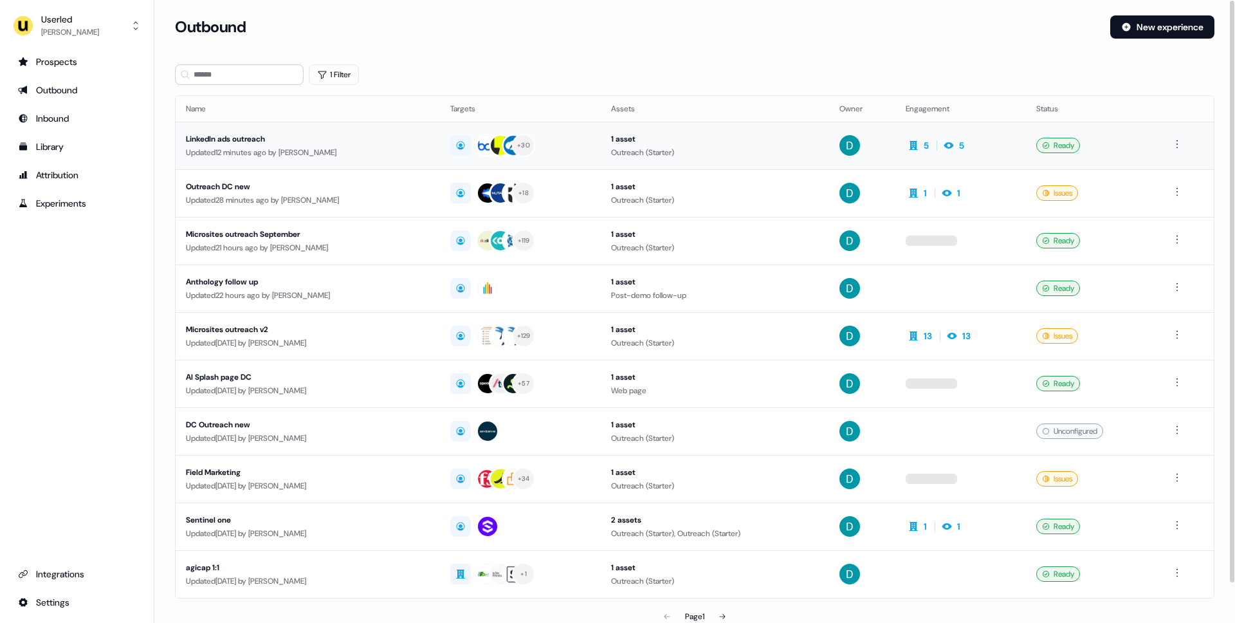
click at [295, 136] on div "LinkedIn ads outreach" at bounding box center [308, 139] width 244 height 13
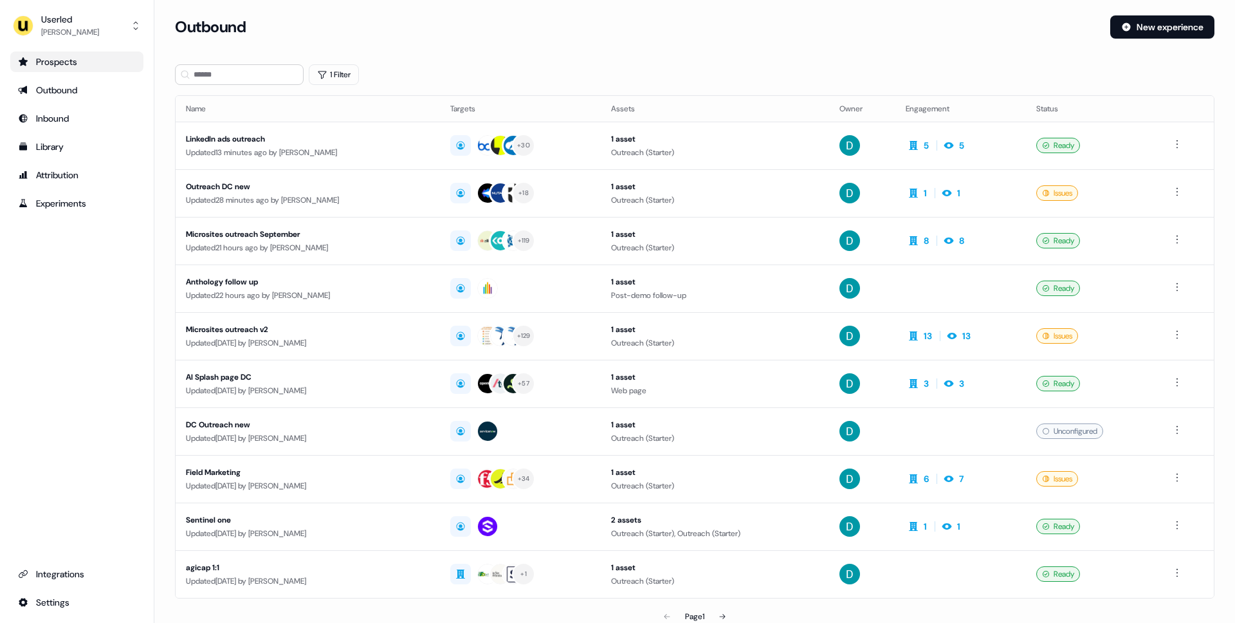
click at [109, 68] on div "Prospects" at bounding box center [77, 61] width 118 height 13
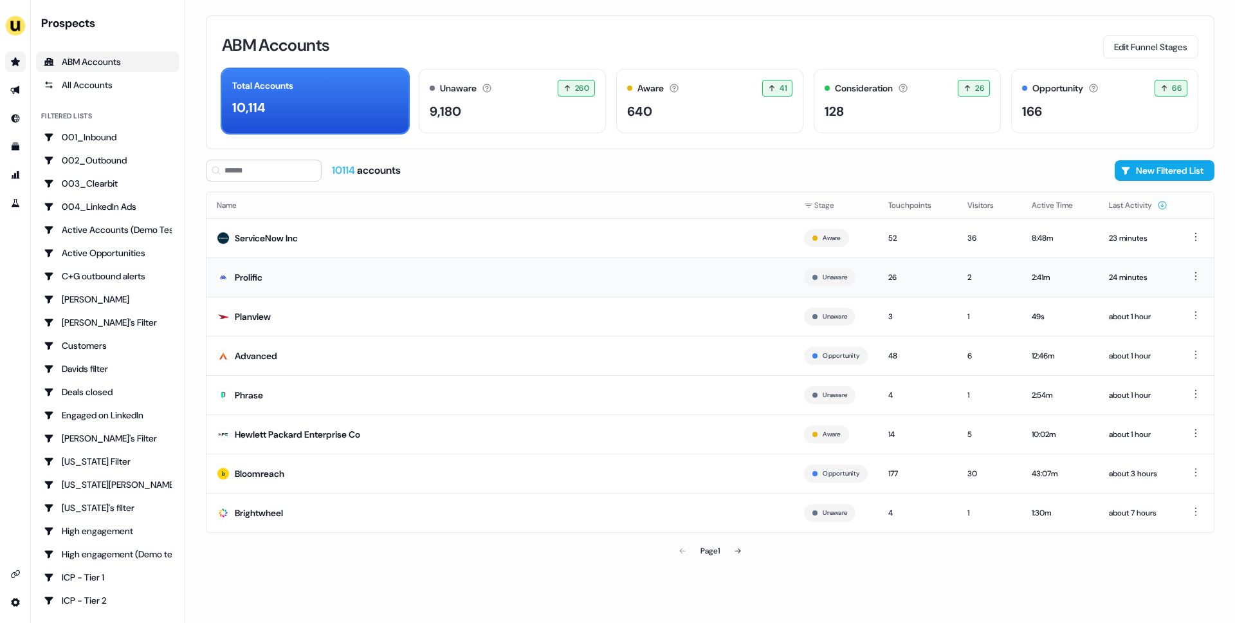
click at [543, 271] on td "Prolific" at bounding box center [500, 276] width 587 height 39
click at [17, 55] on link "Go to prospects" at bounding box center [15, 61] width 21 height 21
click at [19, 87] on icon "Go to outbound experience" at bounding box center [14, 90] width 9 height 8
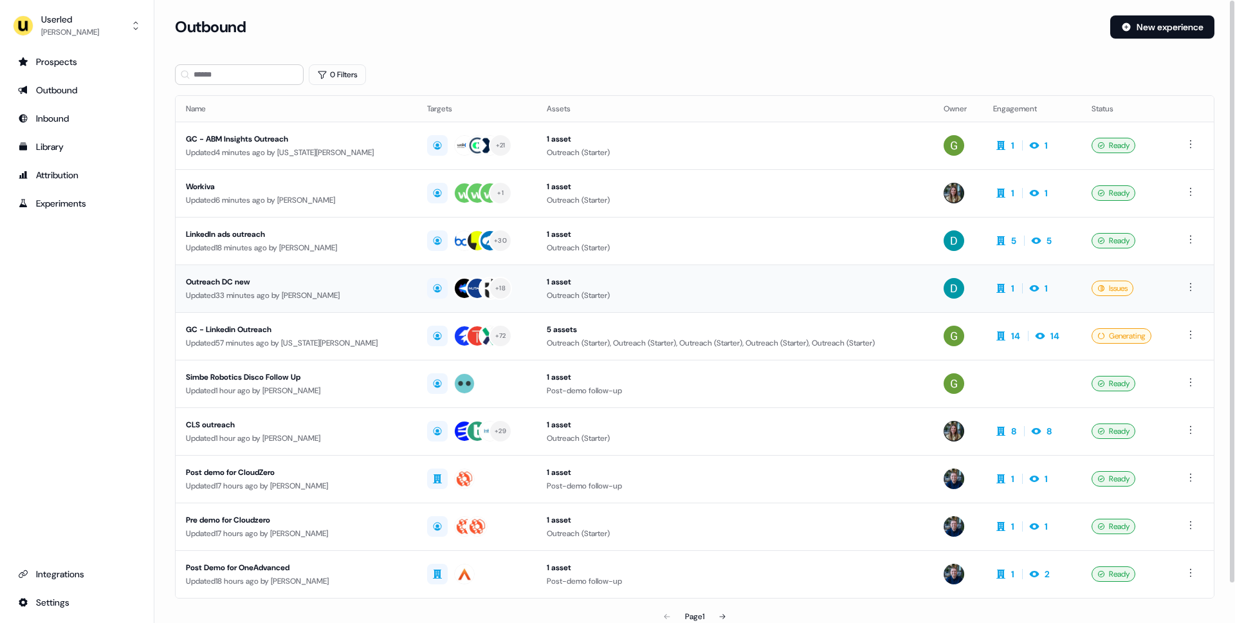
click at [283, 299] on div "Updated 33 minutes ago by [PERSON_NAME]" at bounding box center [296, 295] width 221 height 13
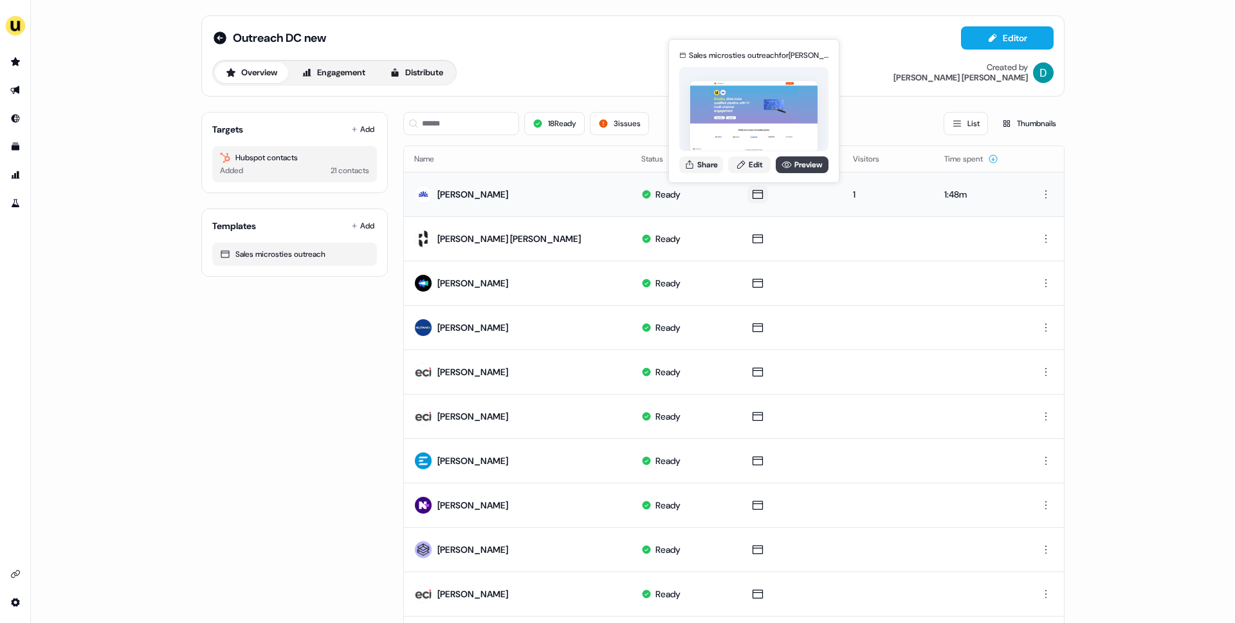
click at [795, 158] on link "Preview" at bounding box center [802, 164] width 53 height 17
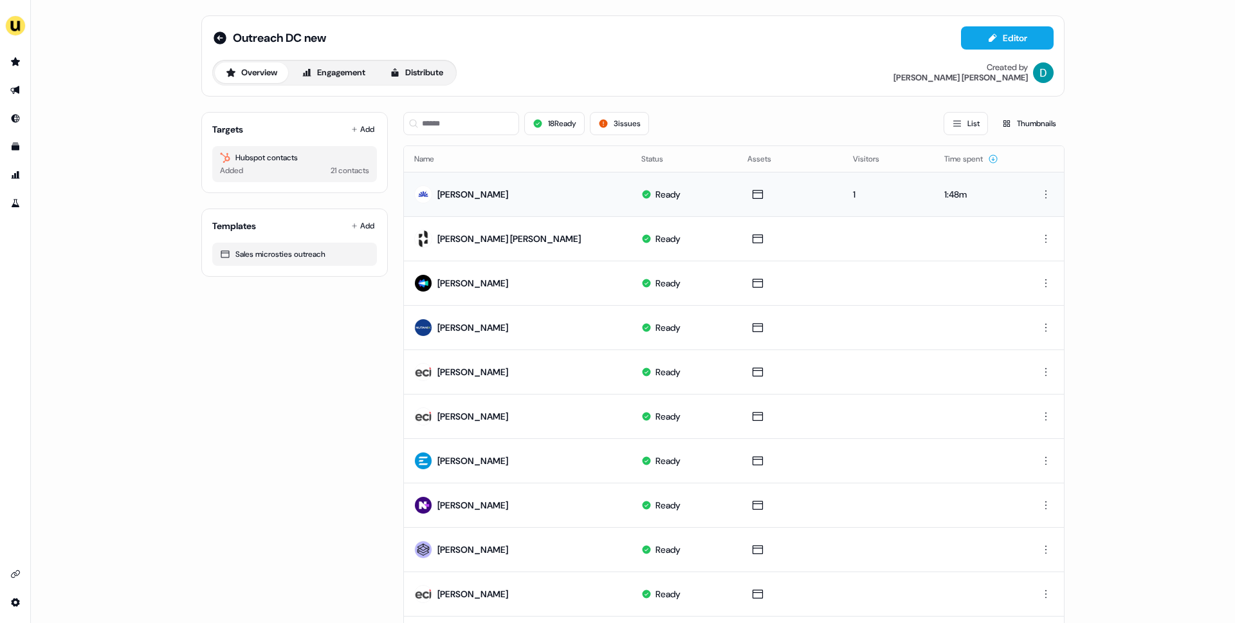
click at [466, 109] on div "18 Ready 3 issues List Thumbnails" at bounding box center [733, 124] width 661 height 44
click at [466, 115] on input at bounding box center [461, 123] width 116 height 23
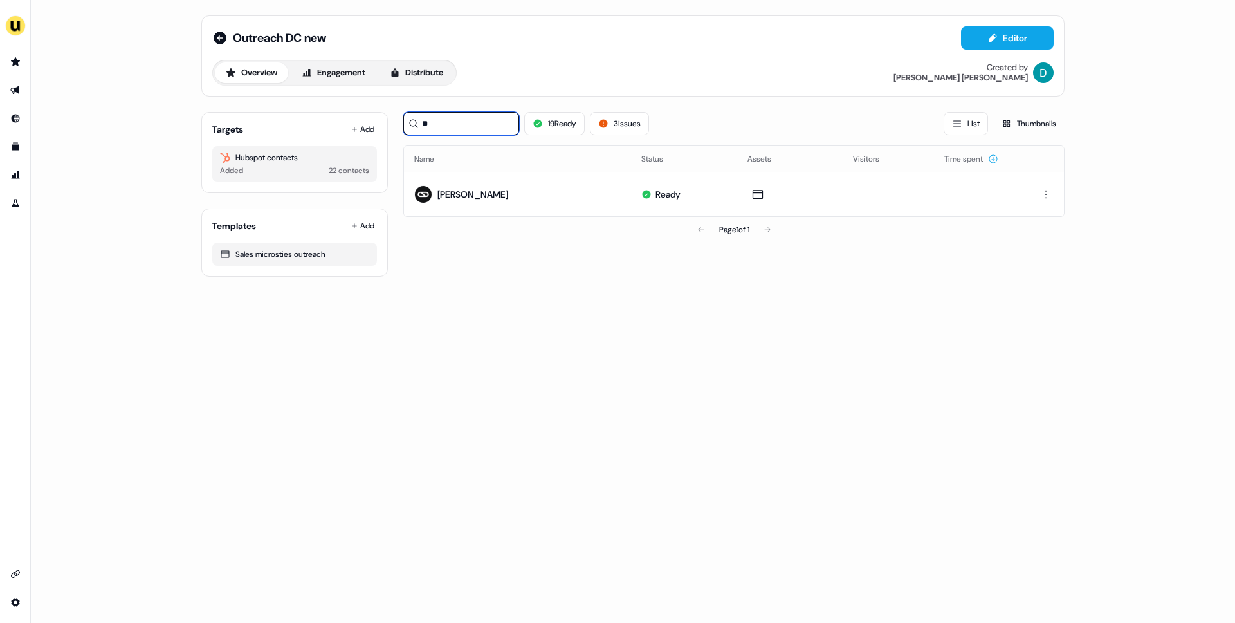
type input "**"
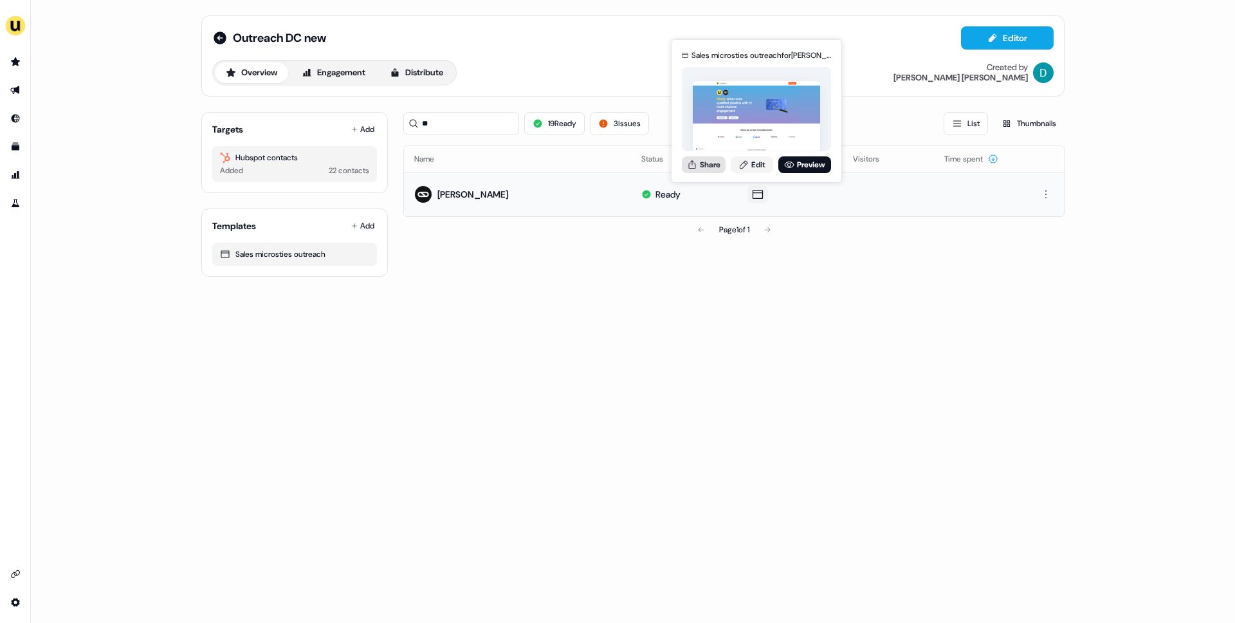
click at [708, 169] on button "Share" at bounding box center [704, 164] width 44 height 17
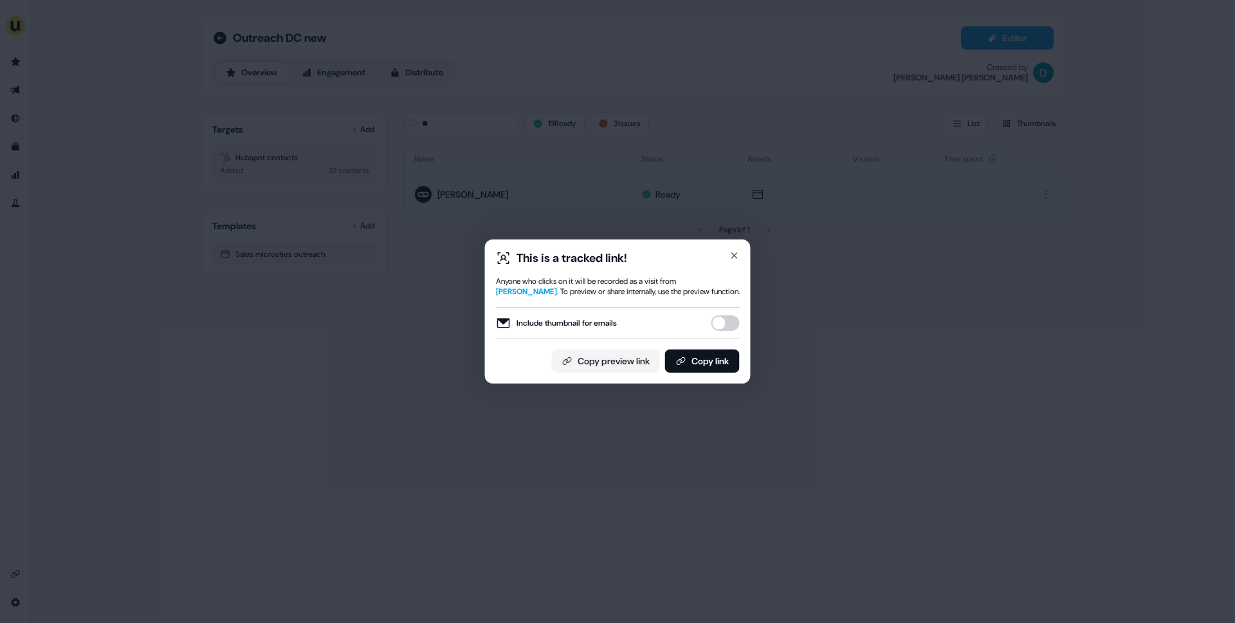
click at [727, 315] on button "Include thumbnail for emails" at bounding box center [726, 322] width 28 height 15
click at [719, 369] on button "Copy link" at bounding box center [702, 360] width 75 height 23
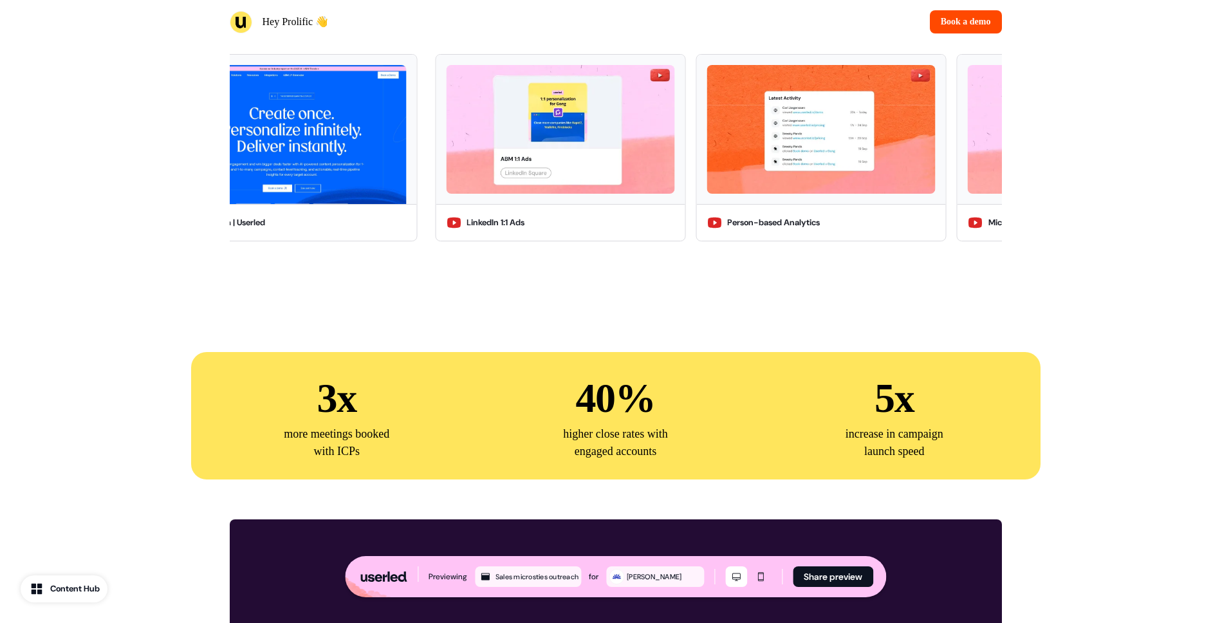
scroll to position [2586, 0]
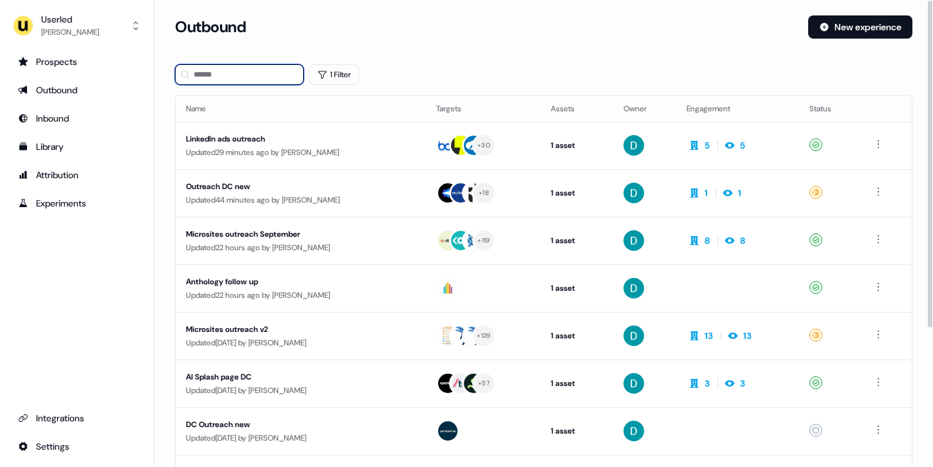
click at [242, 80] on input at bounding box center [239, 74] width 129 height 21
type input "******"
click at [313, 224] on td "Microsites outreach September Updated 22 hours ago by [PERSON_NAME]" at bounding box center [301, 241] width 250 height 48
click at [349, 172] on td "Outreach DC new Updated 44 minutes ago by [PERSON_NAME]" at bounding box center [301, 193] width 250 height 48
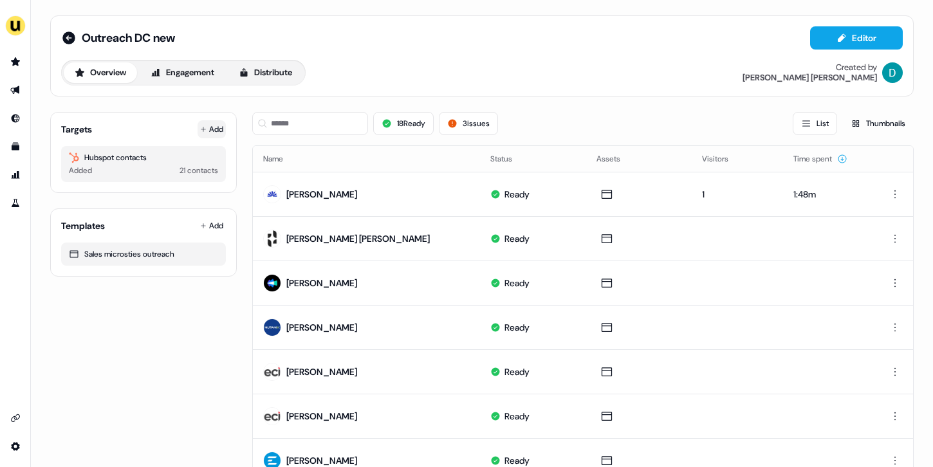
click at [211, 133] on button "Add" at bounding box center [212, 129] width 28 height 18
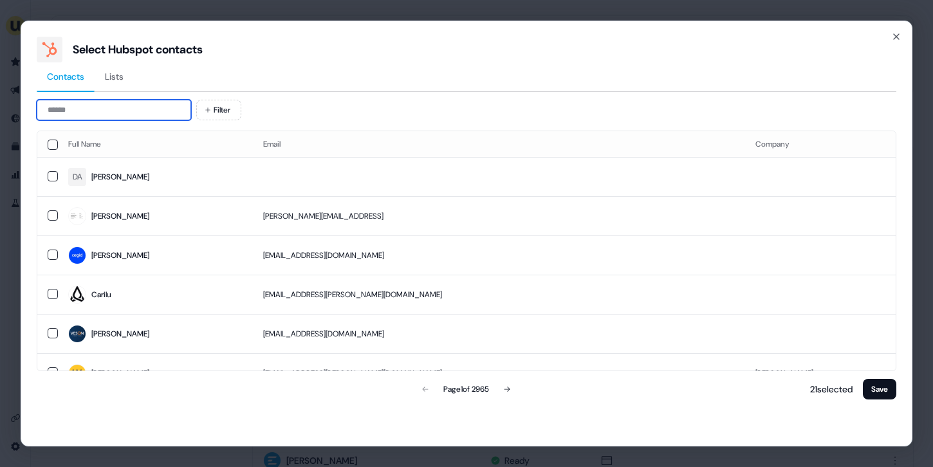
click at [131, 105] on input at bounding box center [114, 110] width 154 height 21
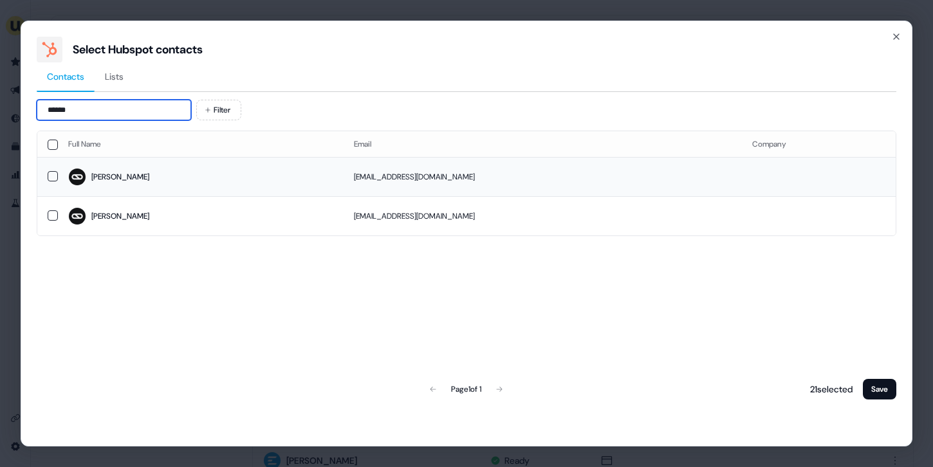
type input "******"
click at [174, 163] on td "[PERSON_NAME]" at bounding box center [201, 176] width 286 height 39
click at [879, 383] on button "Save" at bounding box center [879, 389] width 33 height 21
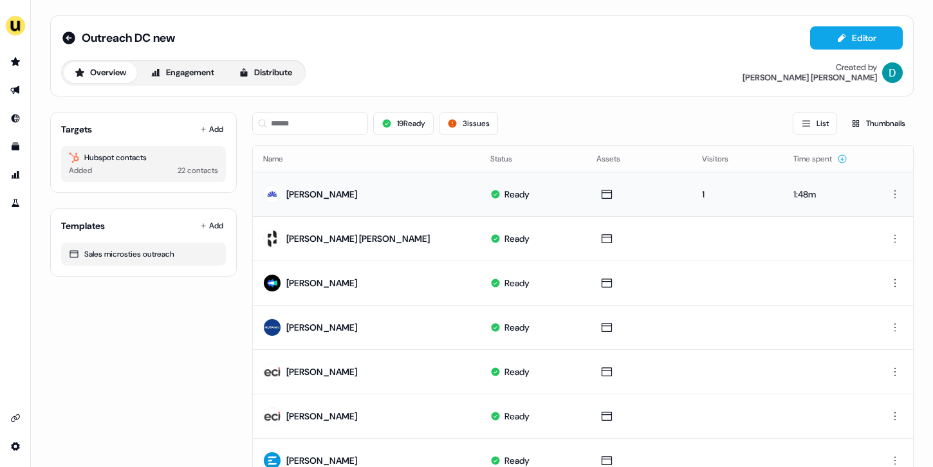
click at [431, 212] on td "[PERSON_NAME]" at bounding box center [366, 194] width 227 height 44
